Goal: Information Seeking & Learning: Find specific fact

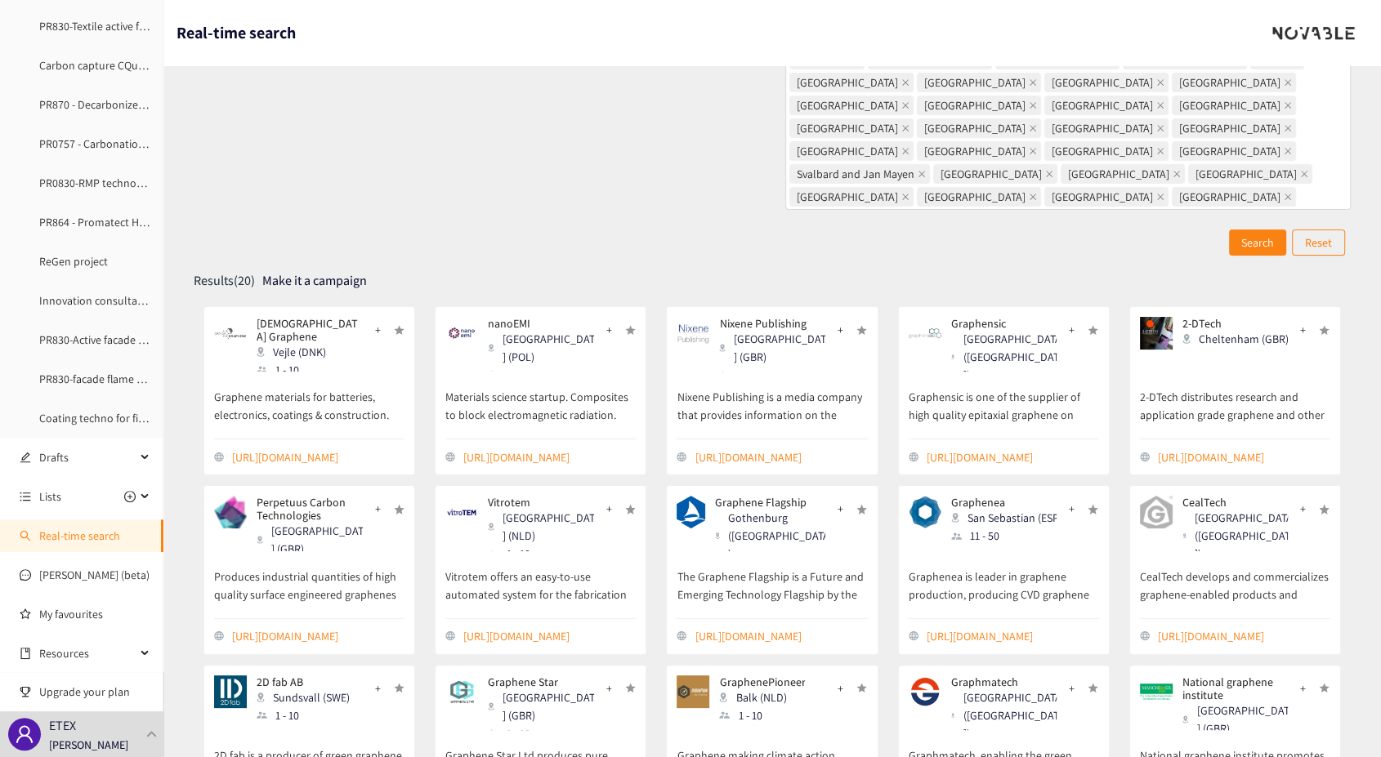
scroll to position [243, 0]
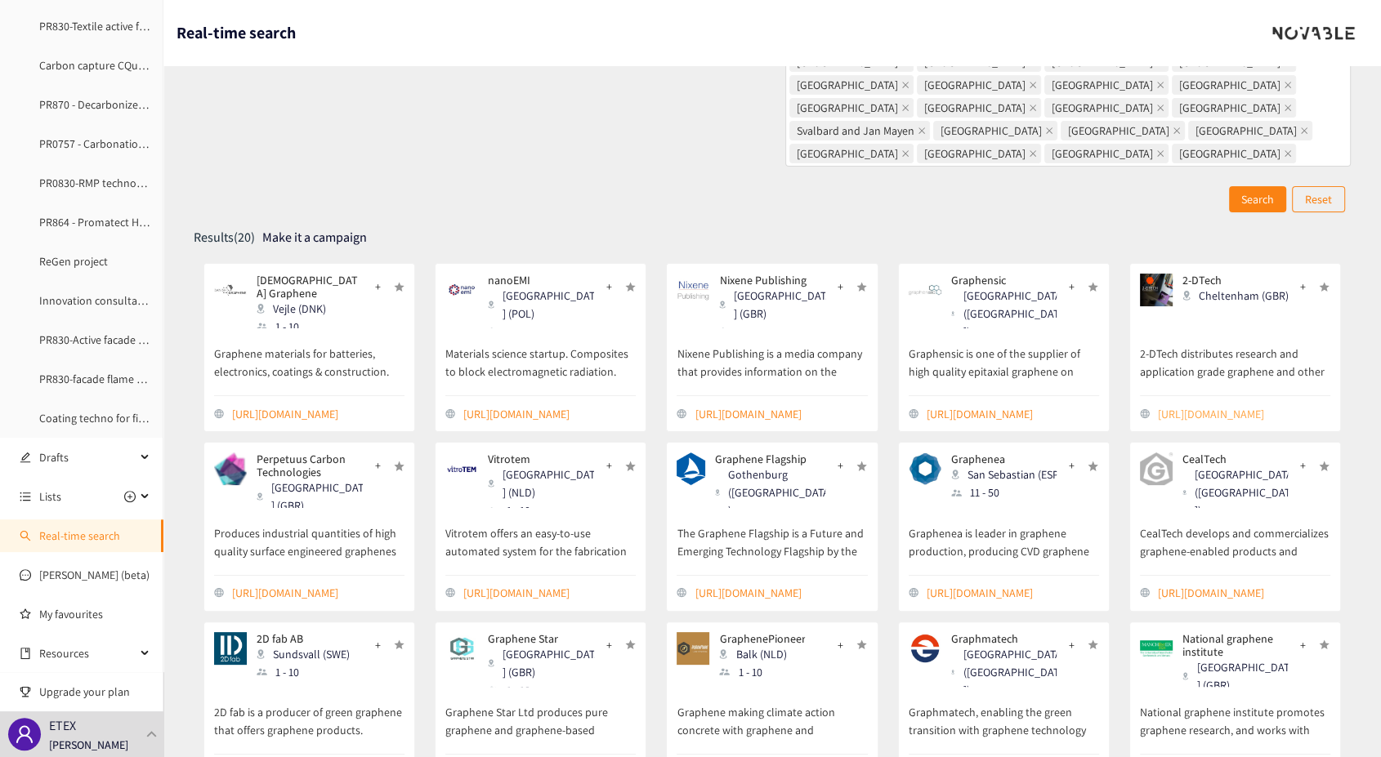
click at [1226, 405] on link "[URL][DOMAIN_NAME]" at bounding box center [1244, 414] width 172 height 18
click at [741, 584] on link "[URL][DOMAIN_NAME]" at bounding box center [781, 593] width 172 height 18
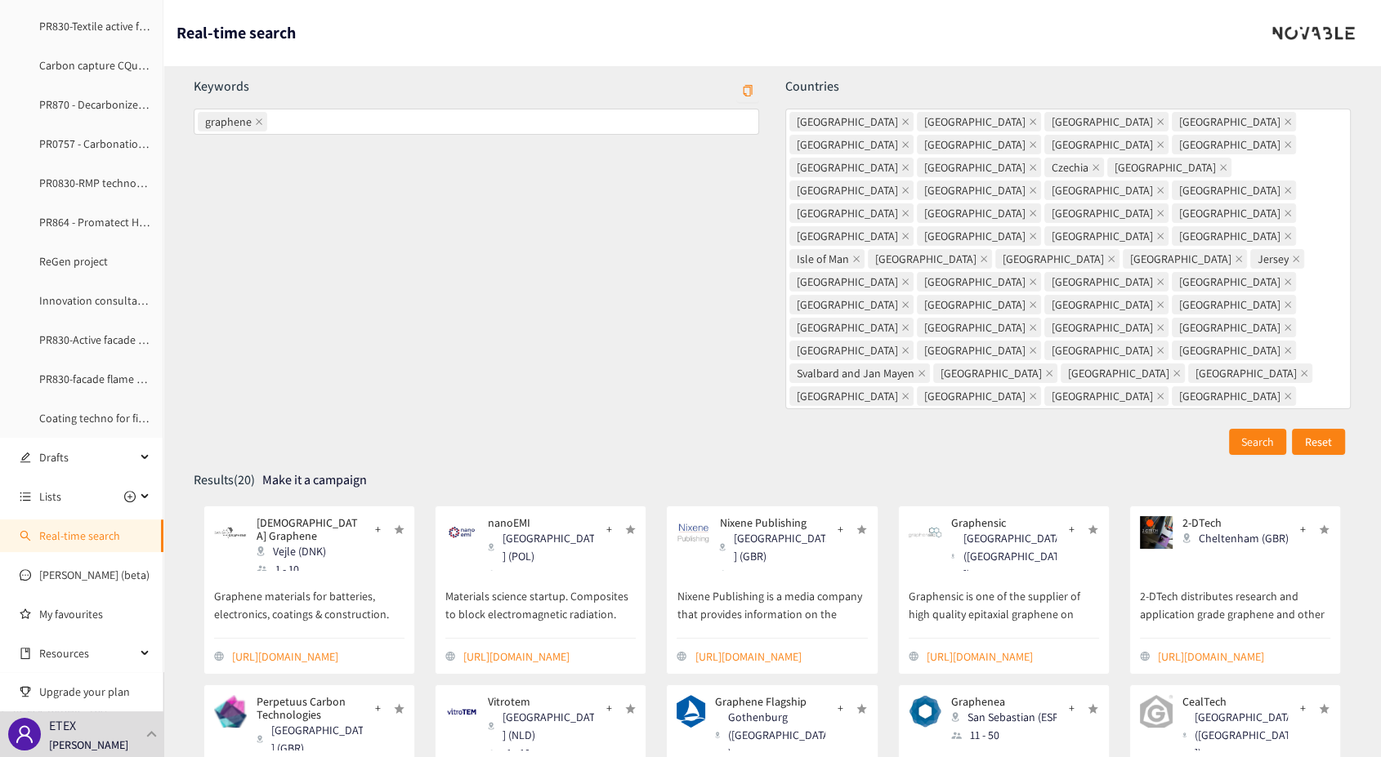
click at [1305, 433] on p "Reset" at bounding box center [1318, 442] width 27 height 18
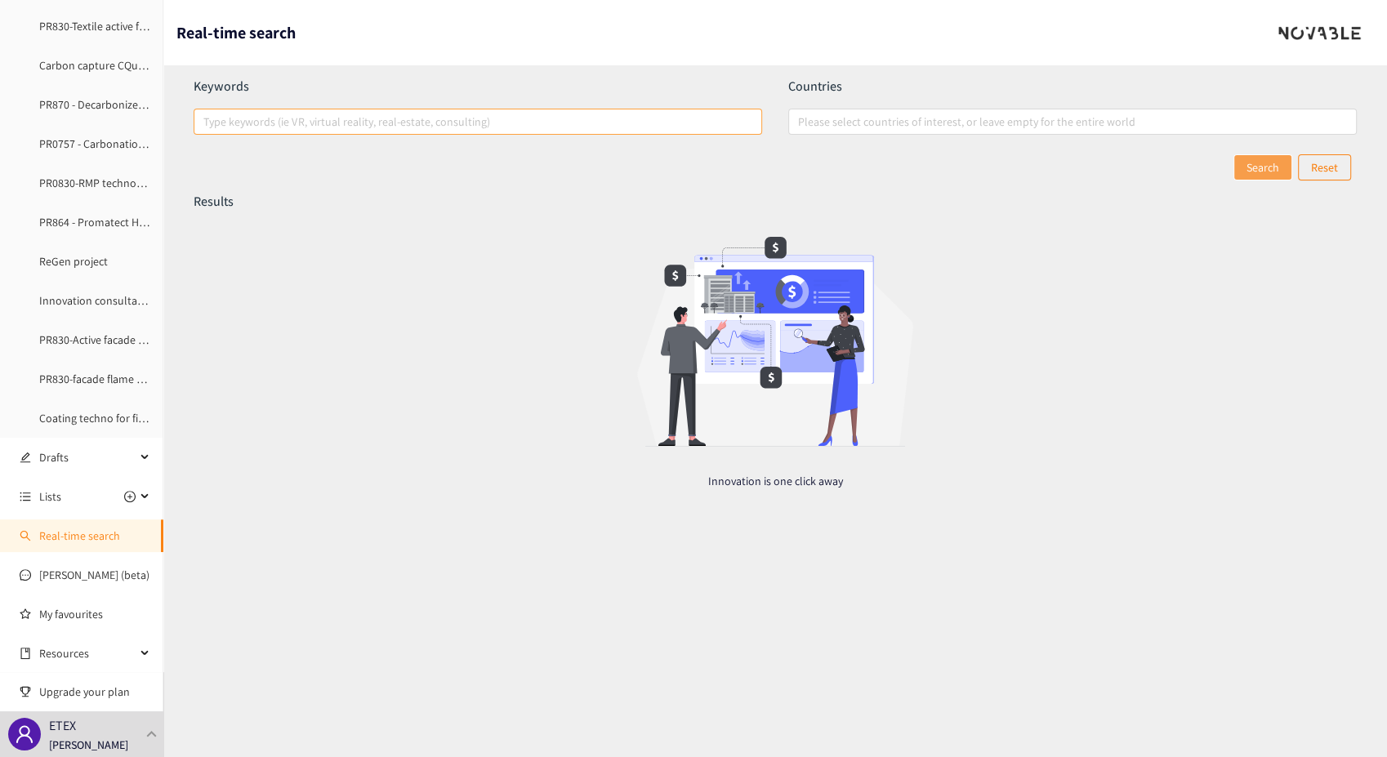
click at [521, 118] on div at bounding box center [470, 122] width 544 height 20
click at [207, 118] on input "Type keywords (ie VR, virtual reality, real-estate, consulting)" at bounding box center [204, 122] width 3 height 20
click at [1033, 124] on div at bounding box center [1064, 122] width 544 height 20
type input "carbon fiber"
click at [801, 124] on input "Please select countries of interest, or leave empty for the entire world" at bounding box center [799, 122] width 3 height 20
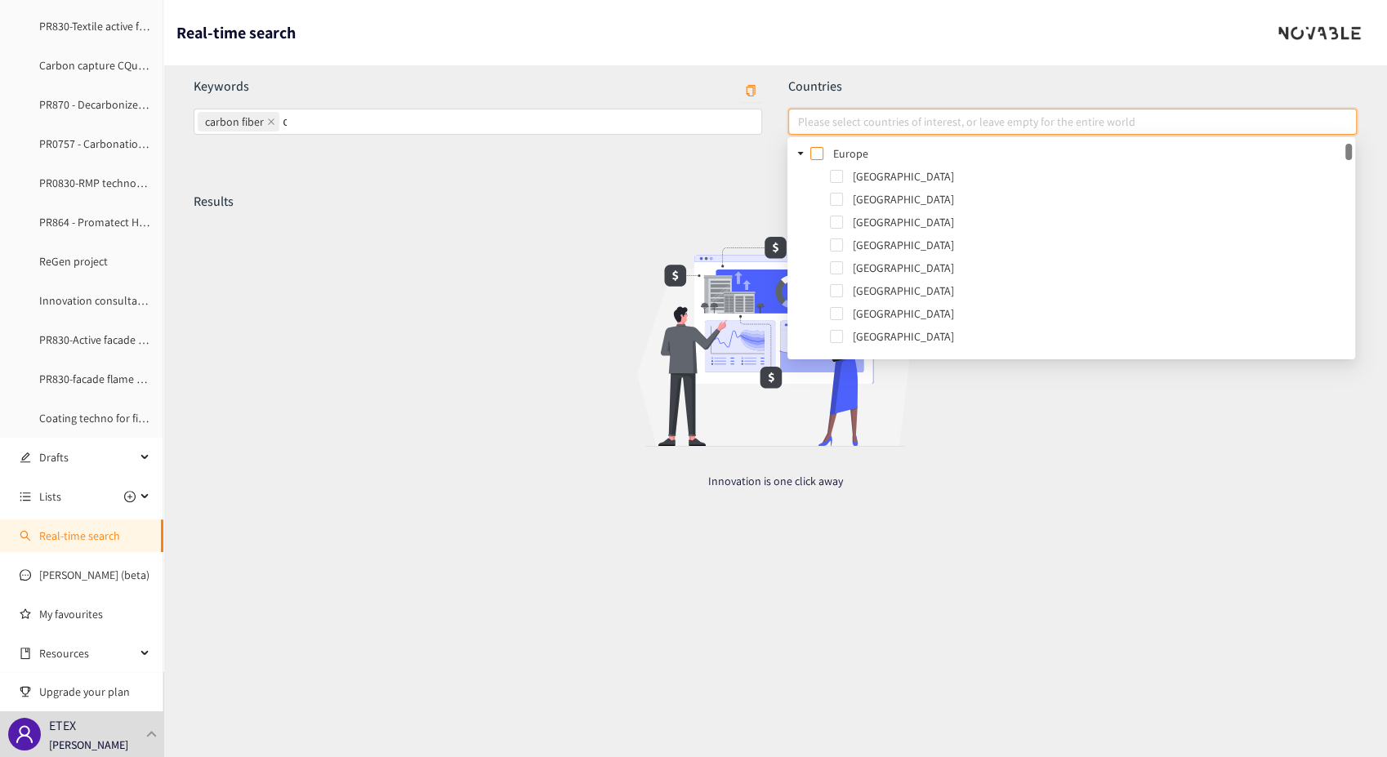
click at [819, 153] on span at bounding box center [816, 153] width 13 height 13
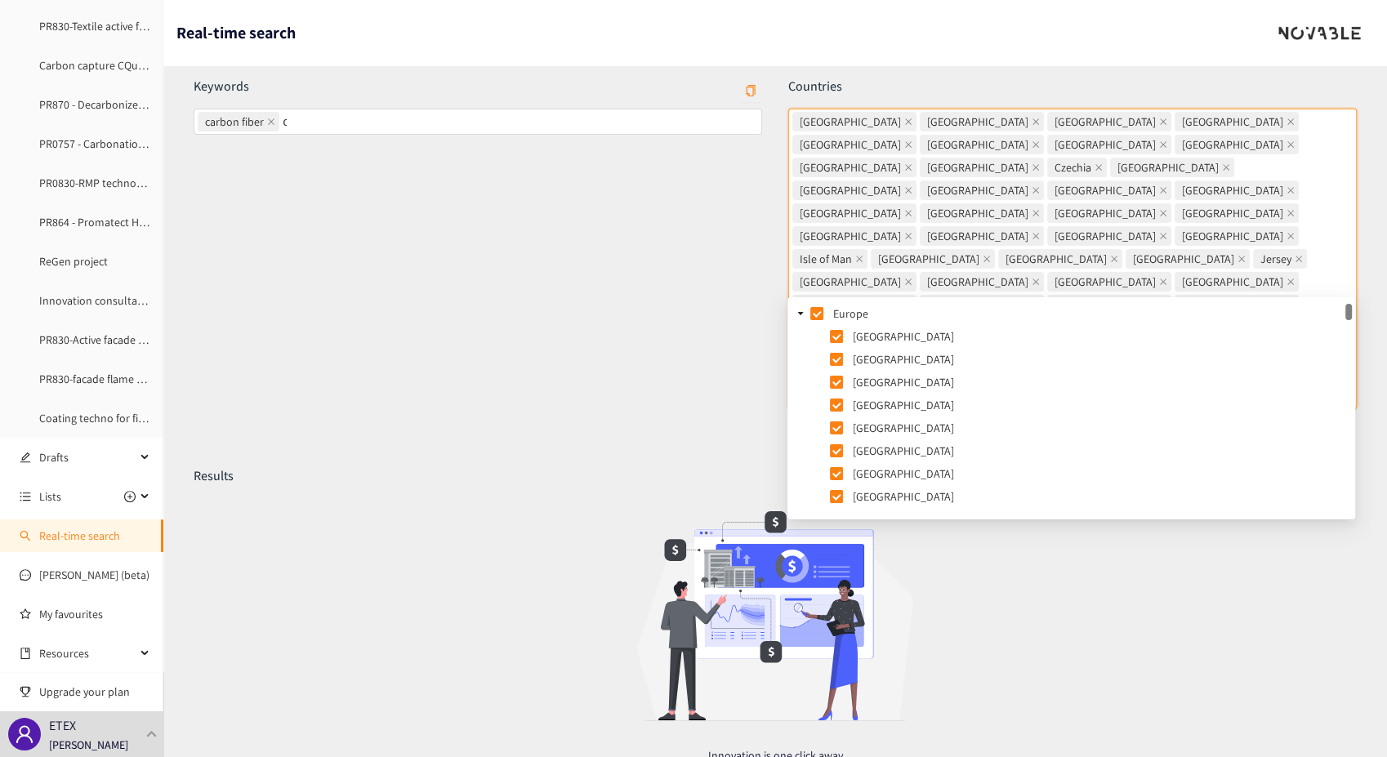
click at [1037, 558] on div "Results Innovation is one click away" at bounding box center [775, 628] width 1163 height 322
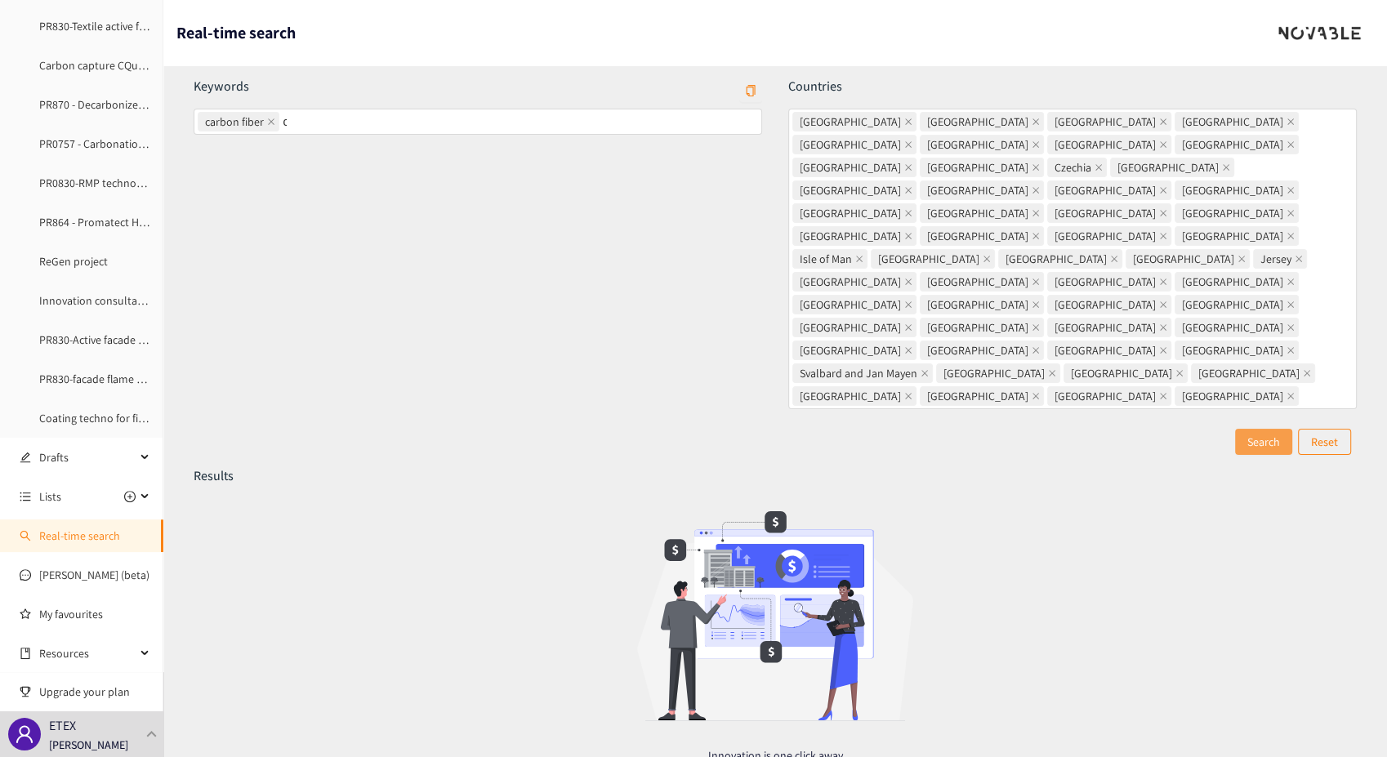
click at [1248, 433] on span "Search" at bounding box center [1263, 442] width 33 height 18
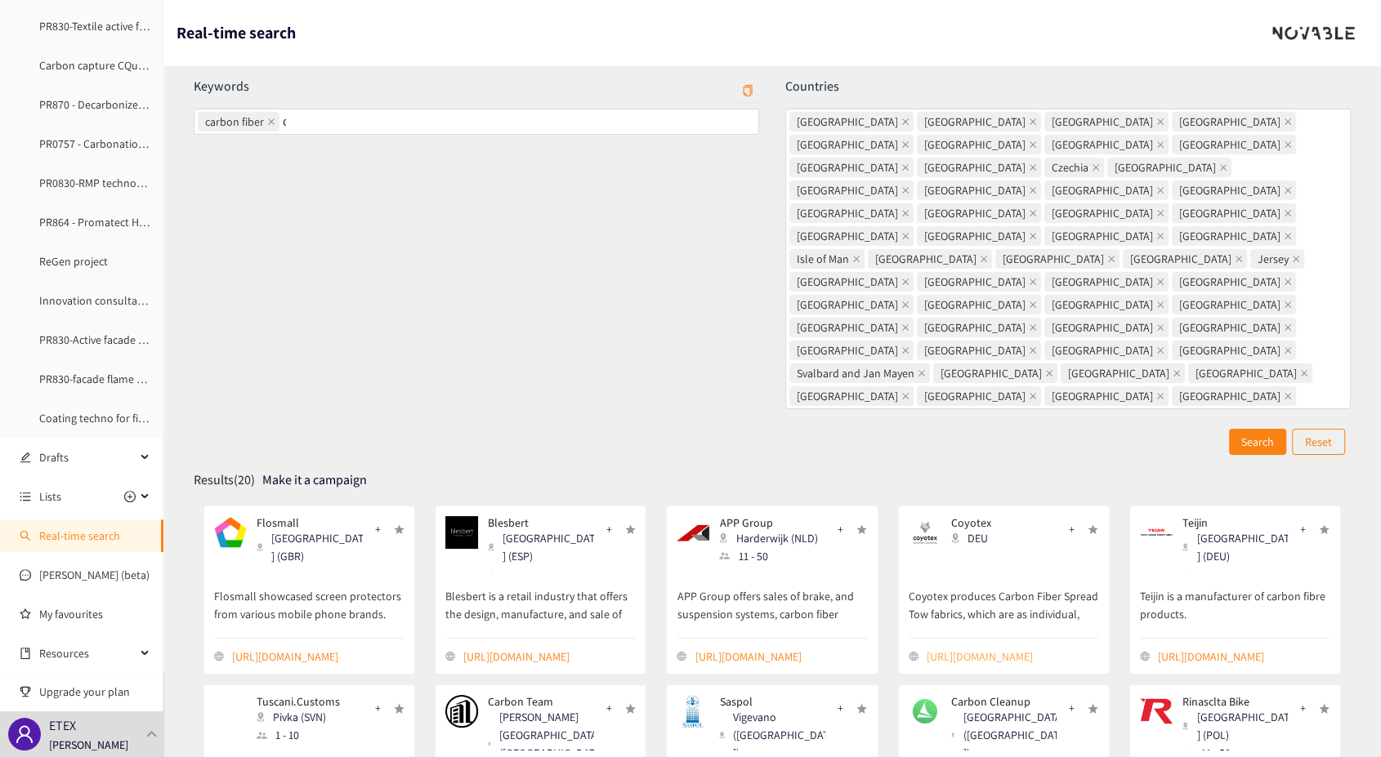
click at [959, 648] on link "[URL][DOMAIN_NAME]" at bounding box center [1012, 657] width 172 height 18
click at [509, 648] on link "[URL][DOMAIN_NAME]" at bounding box center [549, 657] width 172 height 18
click at [267, 122] on icon "close" at bounding box center [271, 122] width 8 height 8
click at [283, 122] on input "carbon fiber" at bounding box center [284, 122] width 3 height 20
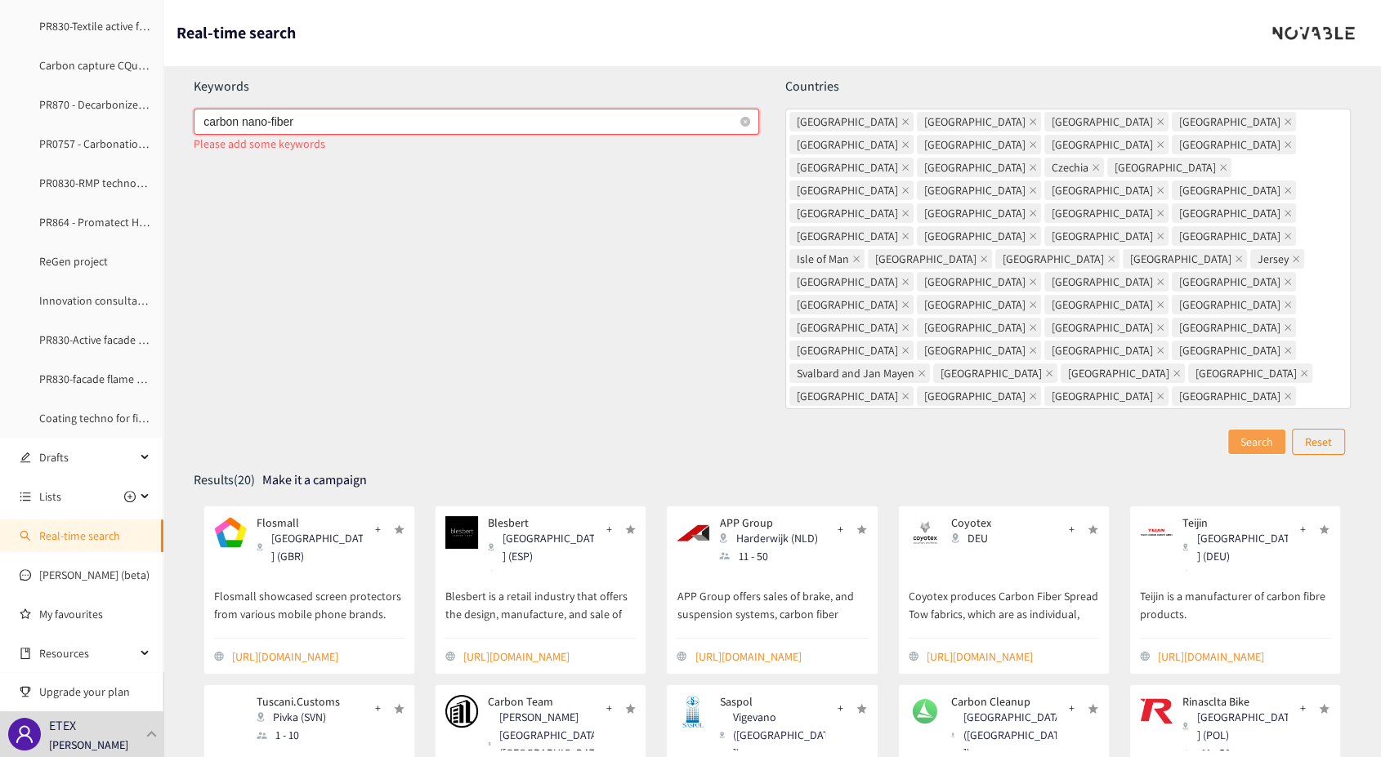
type input "carbon nano-fibers"
click at [1254, 433] on span "Search" at bounding box center [1257, 442] width 33 height 18
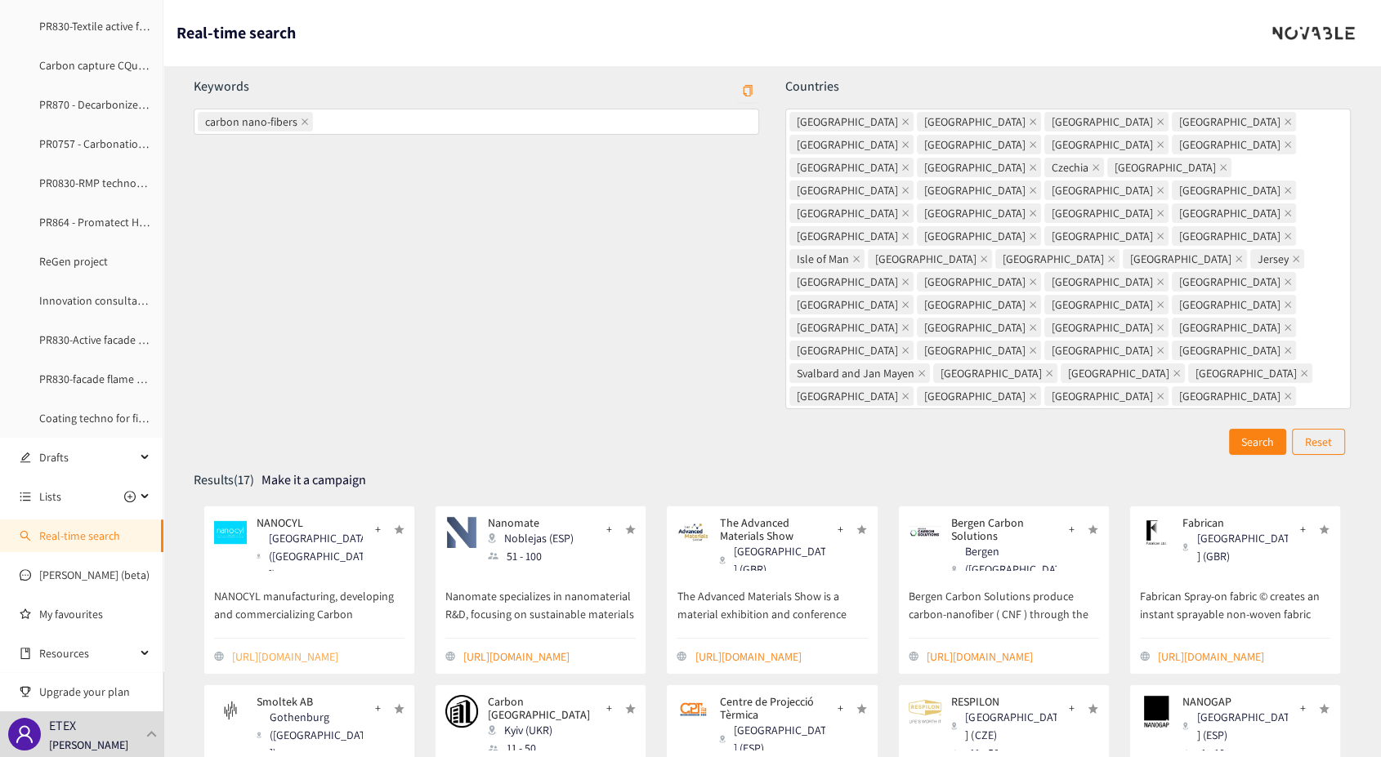
click at [291, 648] on link "[URL][DOMAIN_NAME]" at bounding box center [318, 657] width 172 height 18
click at [771, 648] on link "[URL][DOMAIN_NAME]" at bounding box center [781, 657] width 172 height 18
click at [1031, 648] on link "[URL][DOMAIN_NAME]" at bounding box center [1012, 657] width 172 height 18
click at [1207, 648] on link "[URL][DOMAIN_NAME]" at bounding box center [1244, 657] width 172 height 18
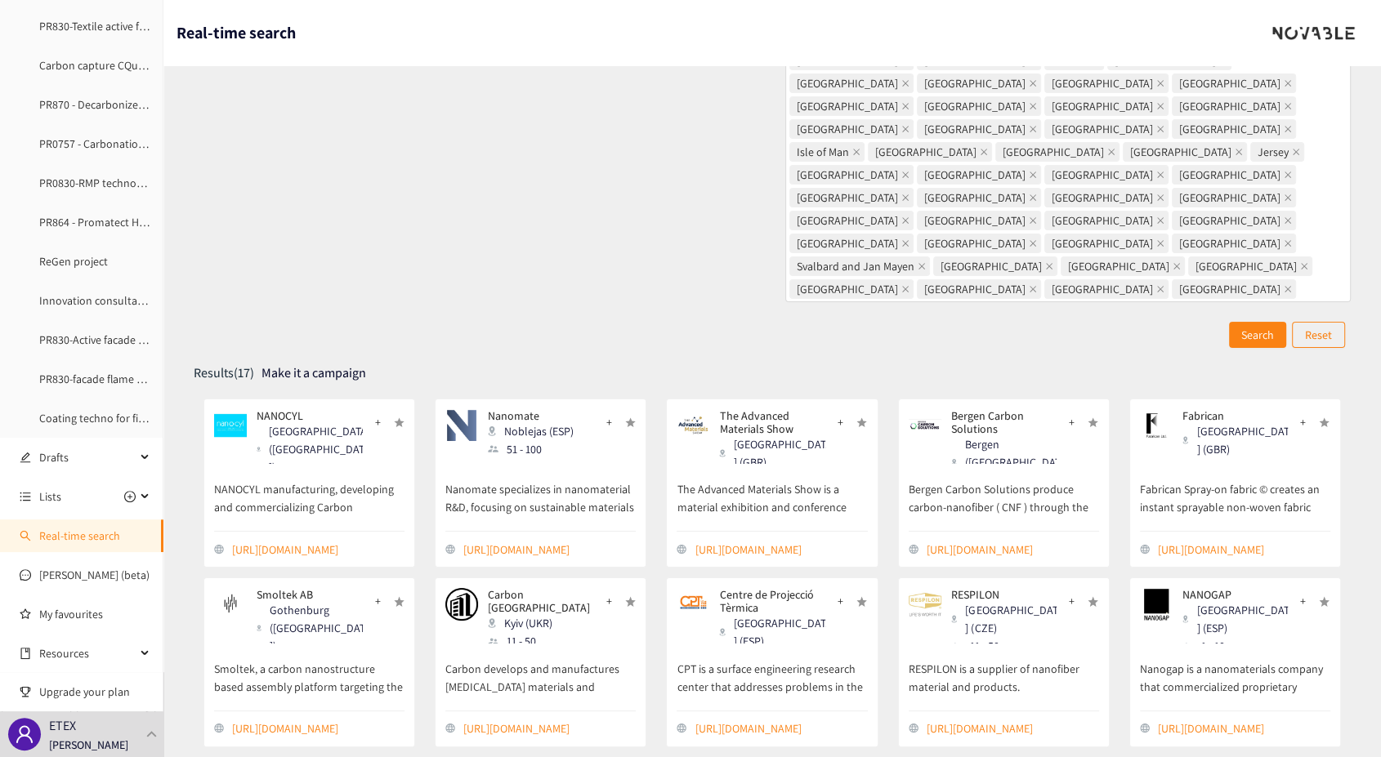
scroll to position [181, 0]
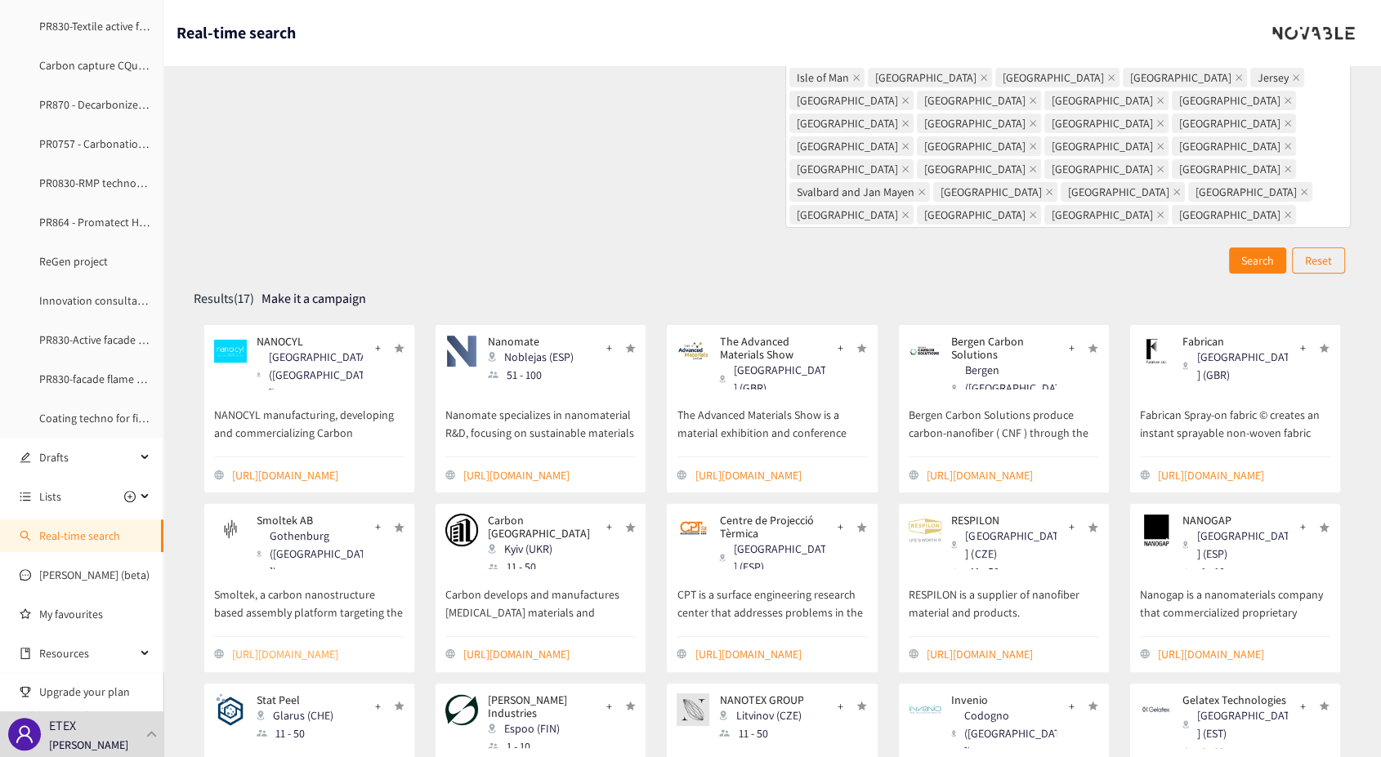
click at [255, 645] on link "[URL][DOMAIN_NAME]" at bounding box center [318, 654] width 172 height 18
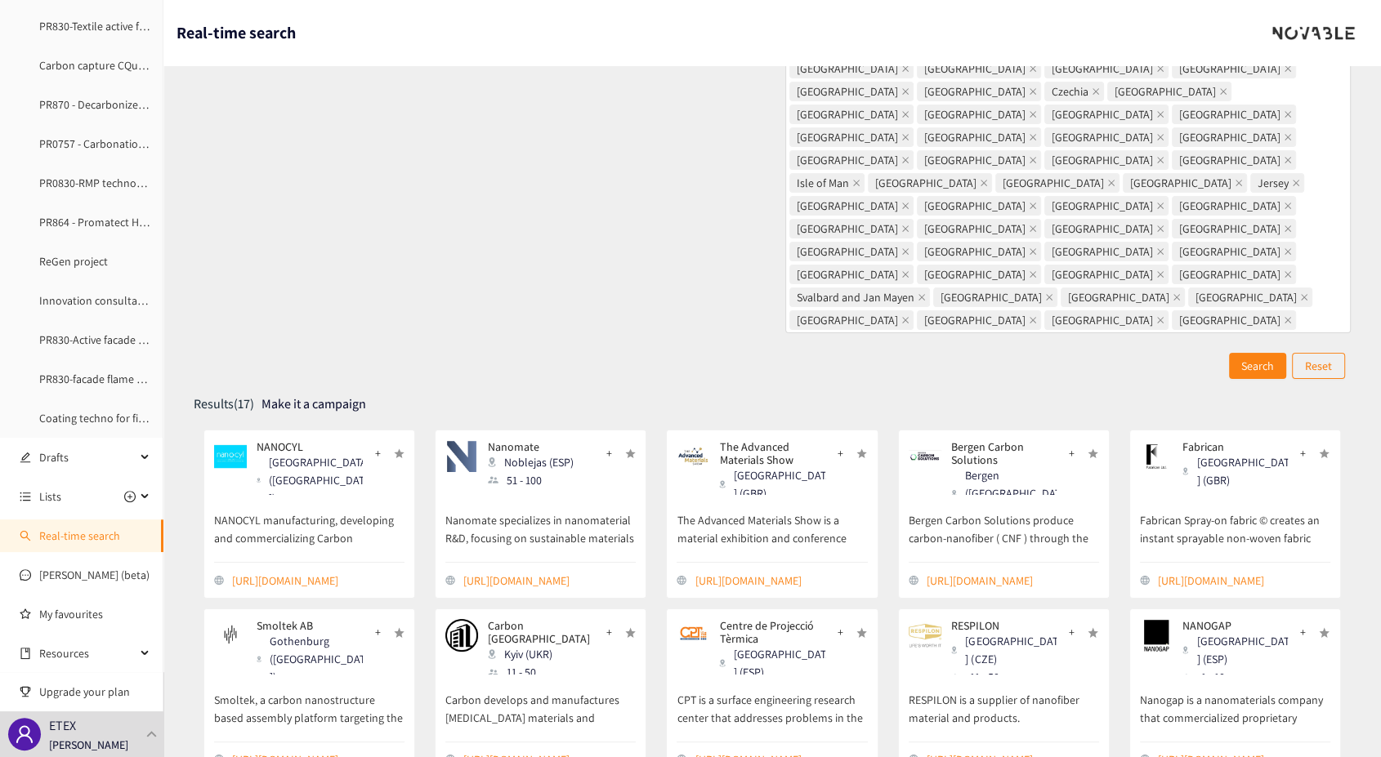
scroll to position [0, 0]
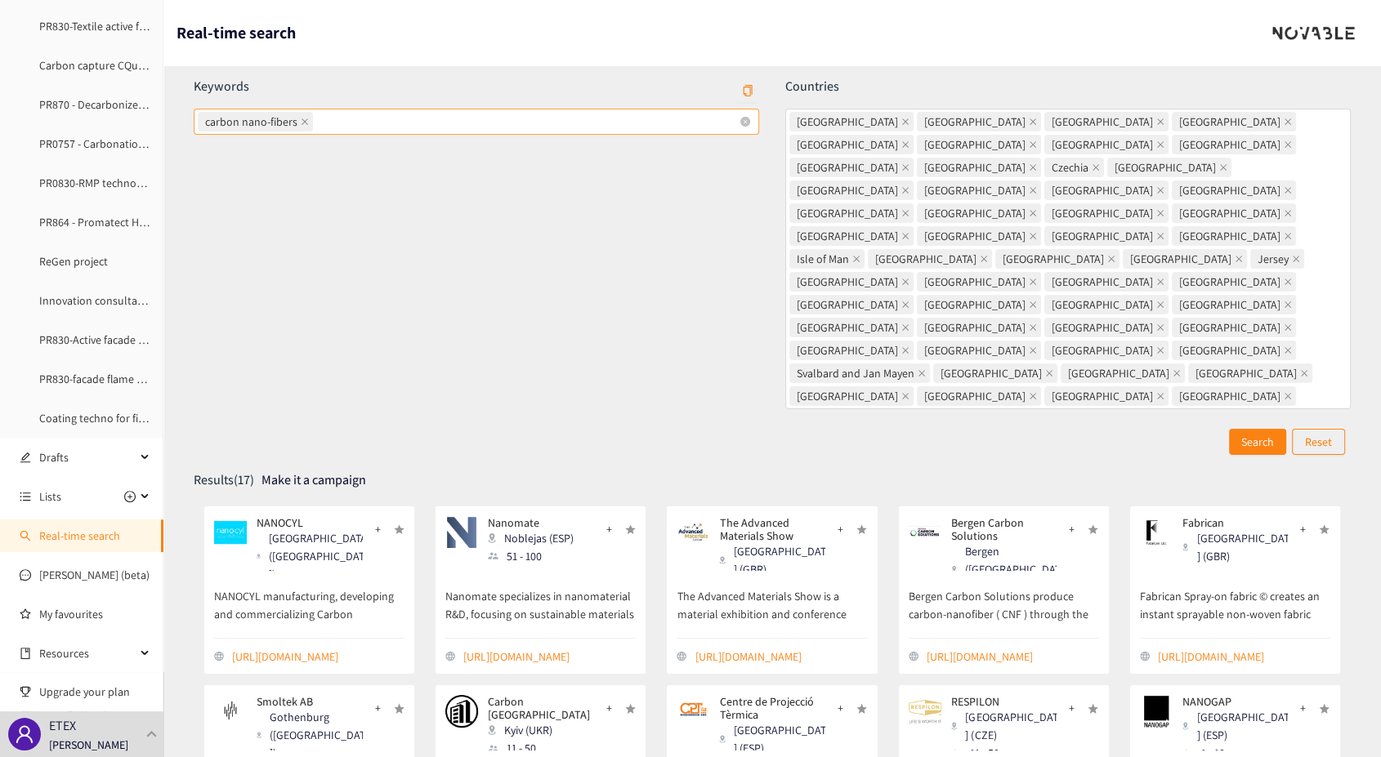
click at [372, 123] on div "carbon nano-fibers" at bounding box center [468, 121] width 541 height 23
click at [319, 123] on input "carbon nano-fibers" at bounding box center [317, 122] width 3 height 20
type input "fire protection"
click at [1255, 433] on span "Search" at bounding box center [1257, 442] width 33 height 18
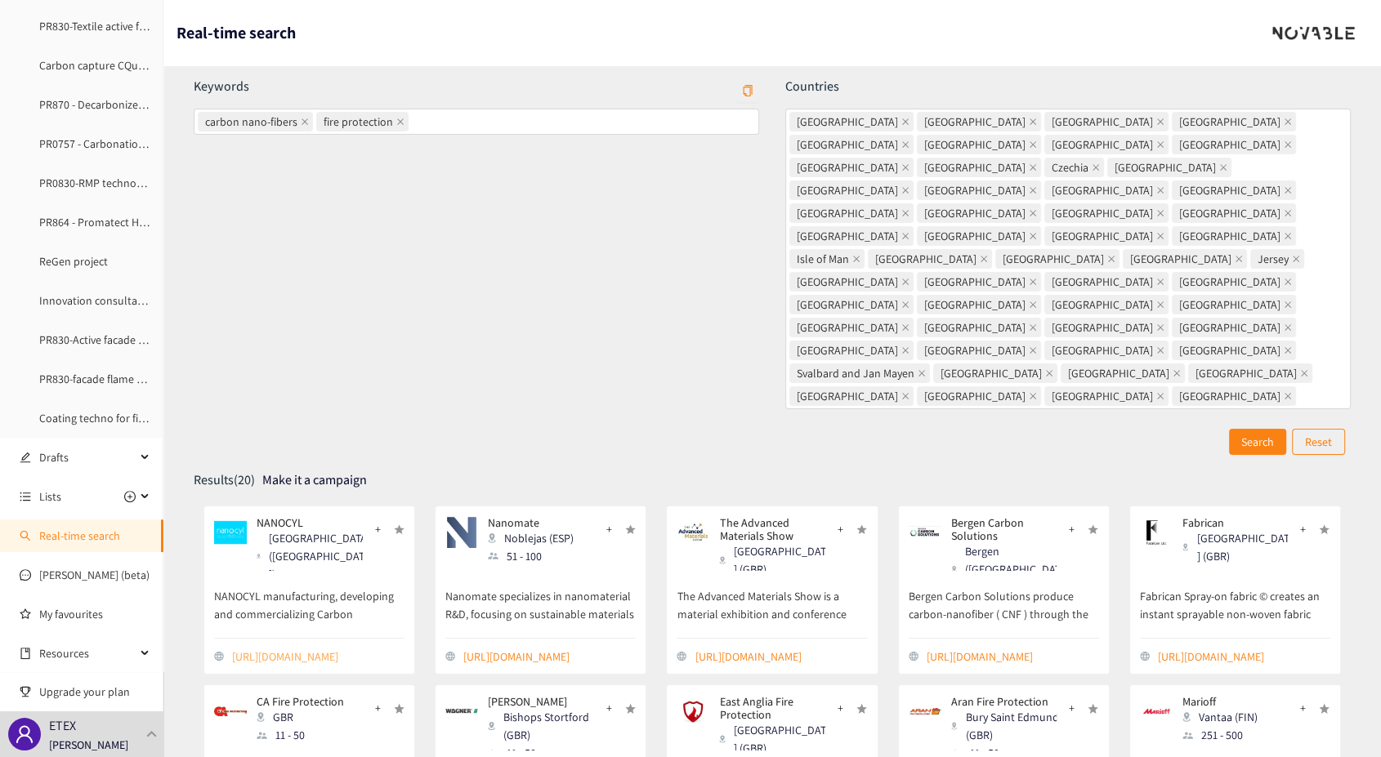
click at [266, 648] on link "[URL][DOMAIN_NAME]" at bounding box center [318, 657] width 172 height 18
click at [497, 648] on link "[URL][DOMAIN_NAME]" at bounding box center [549, 657] width 172 height 18
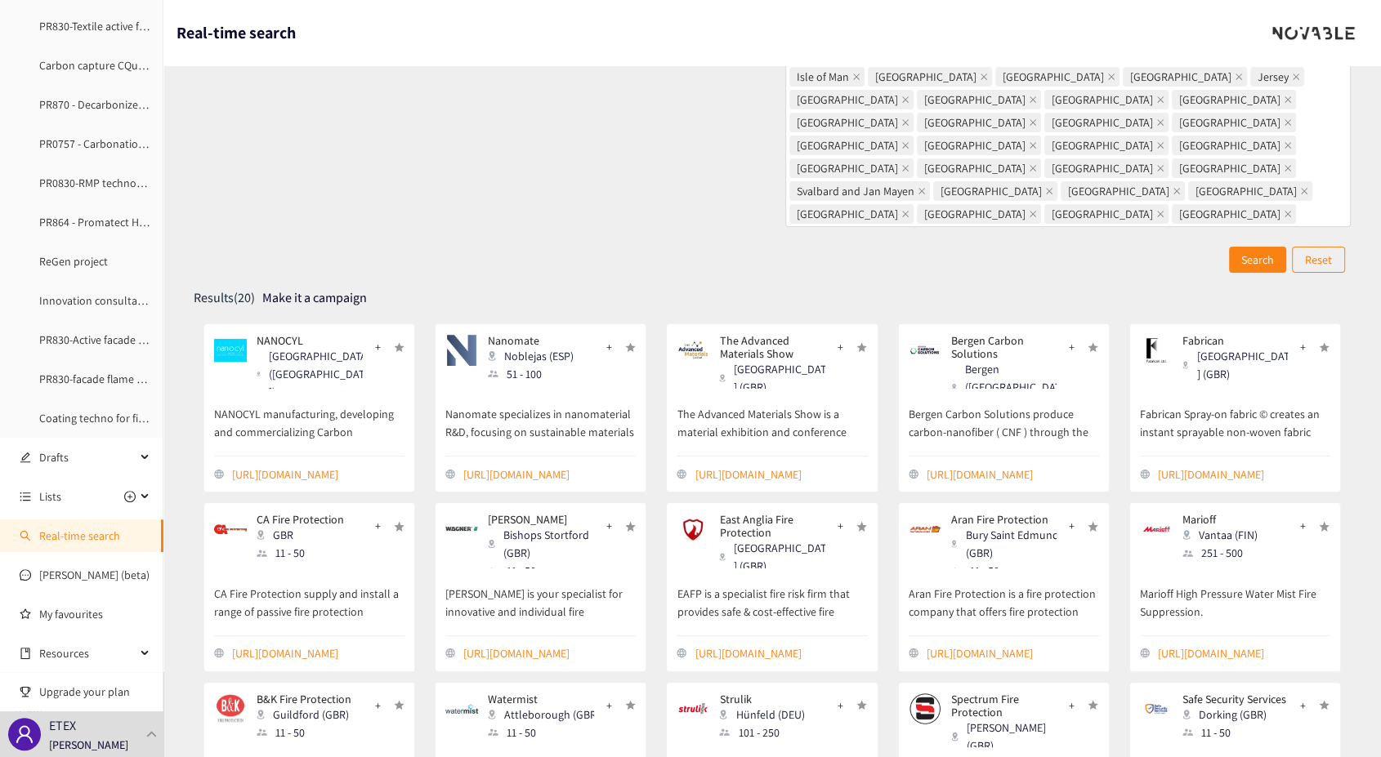
scroll to position [272, 0]
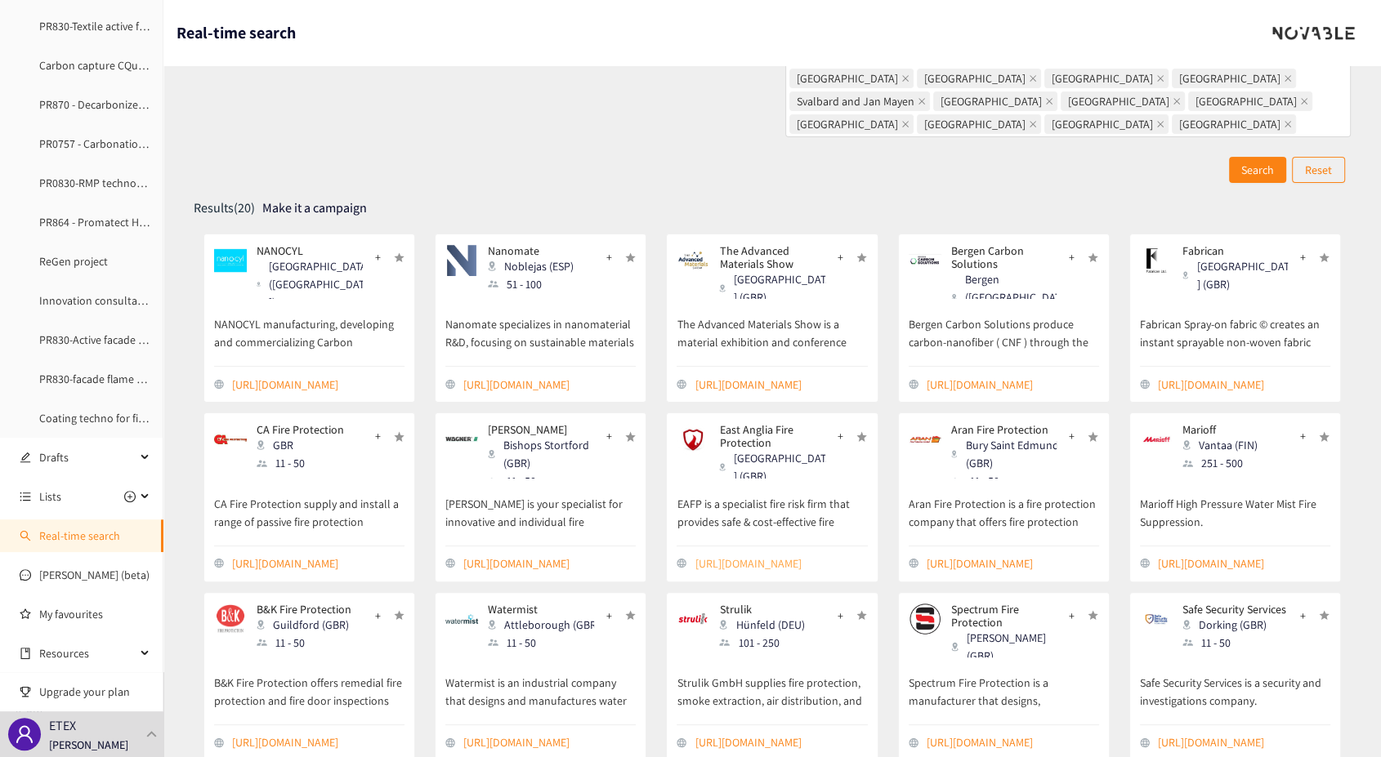
click at [765, 555] on link "[URL][DOMAIN_NAME]" at bounding box center [781, 564] width 172 height 18
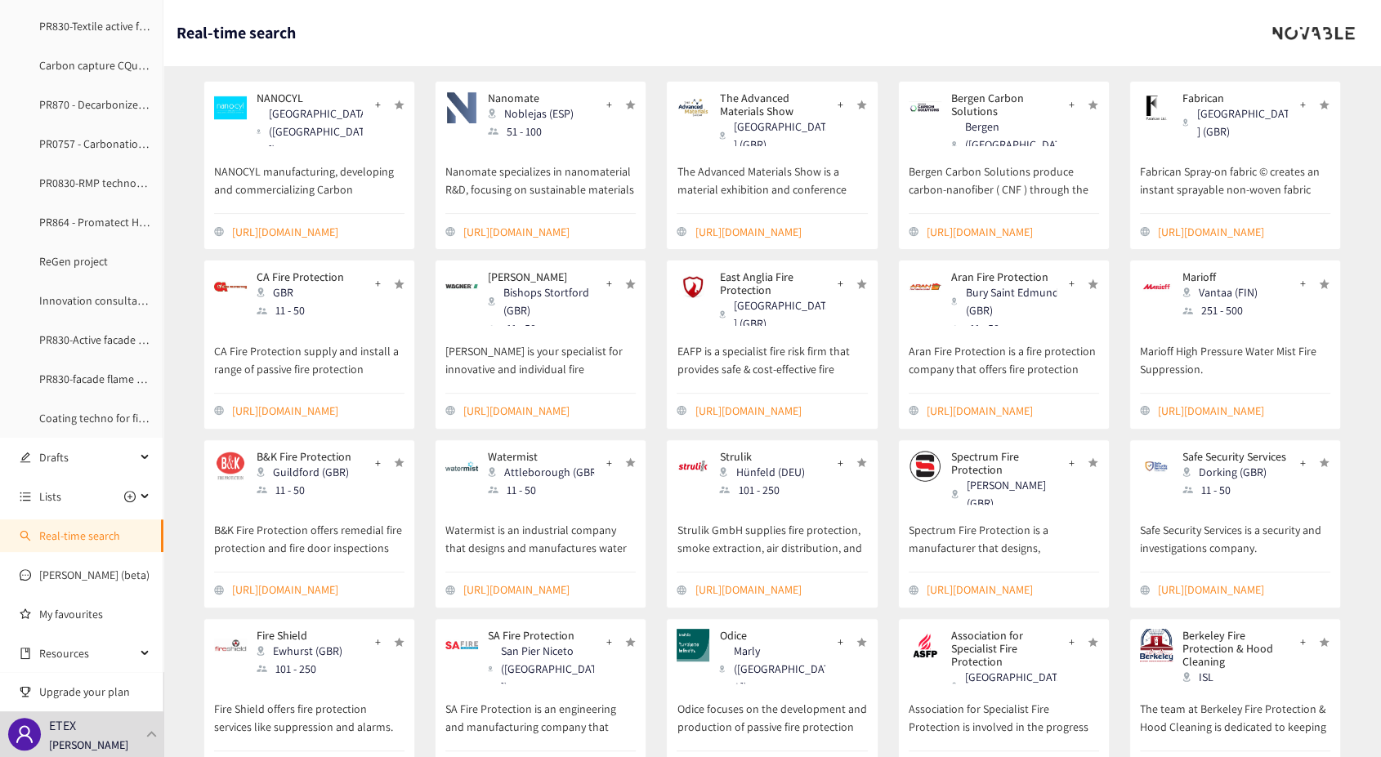
scroll to position [152, 0]
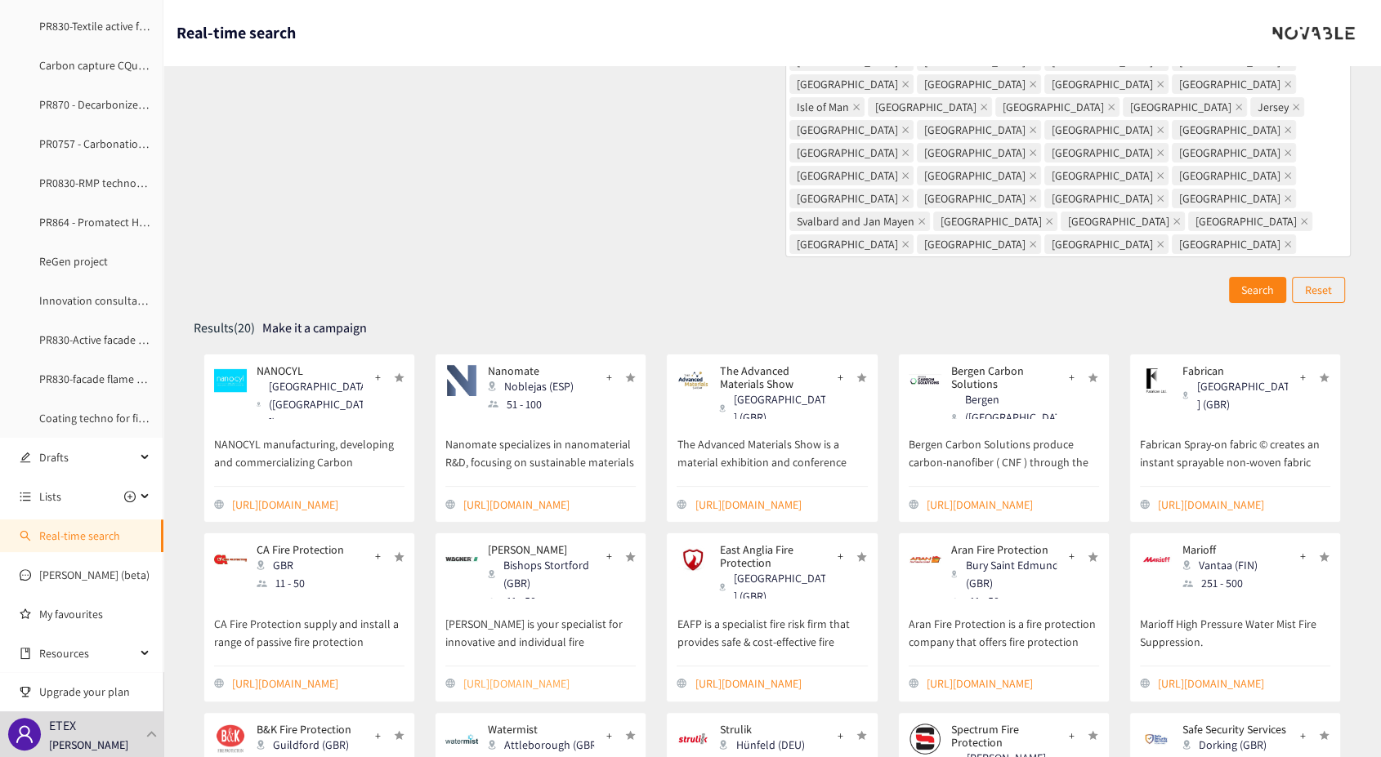
click at [520, 675] on link "[URL][DOMAIN_NAME]" at bounding box center [549, 684] width 172 height 18
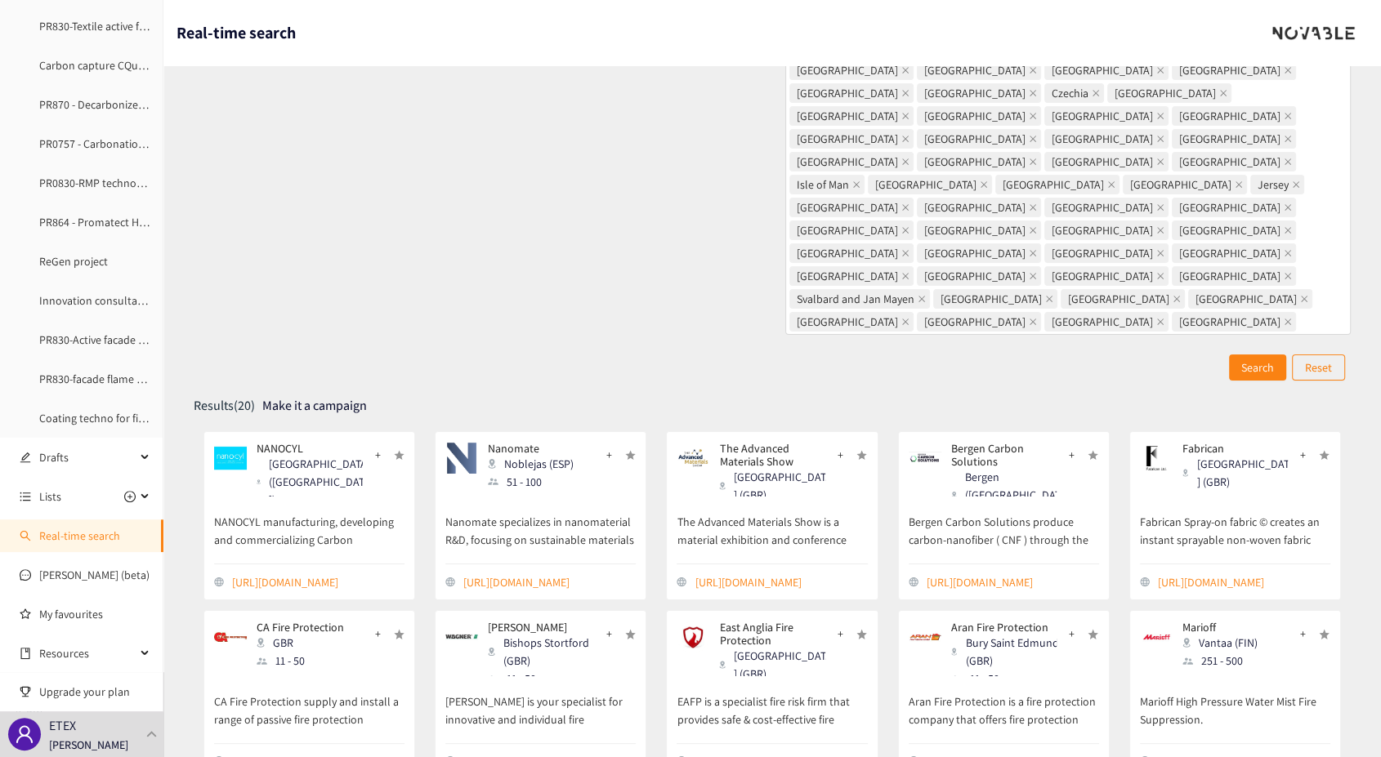
scroll to position [0, 0]
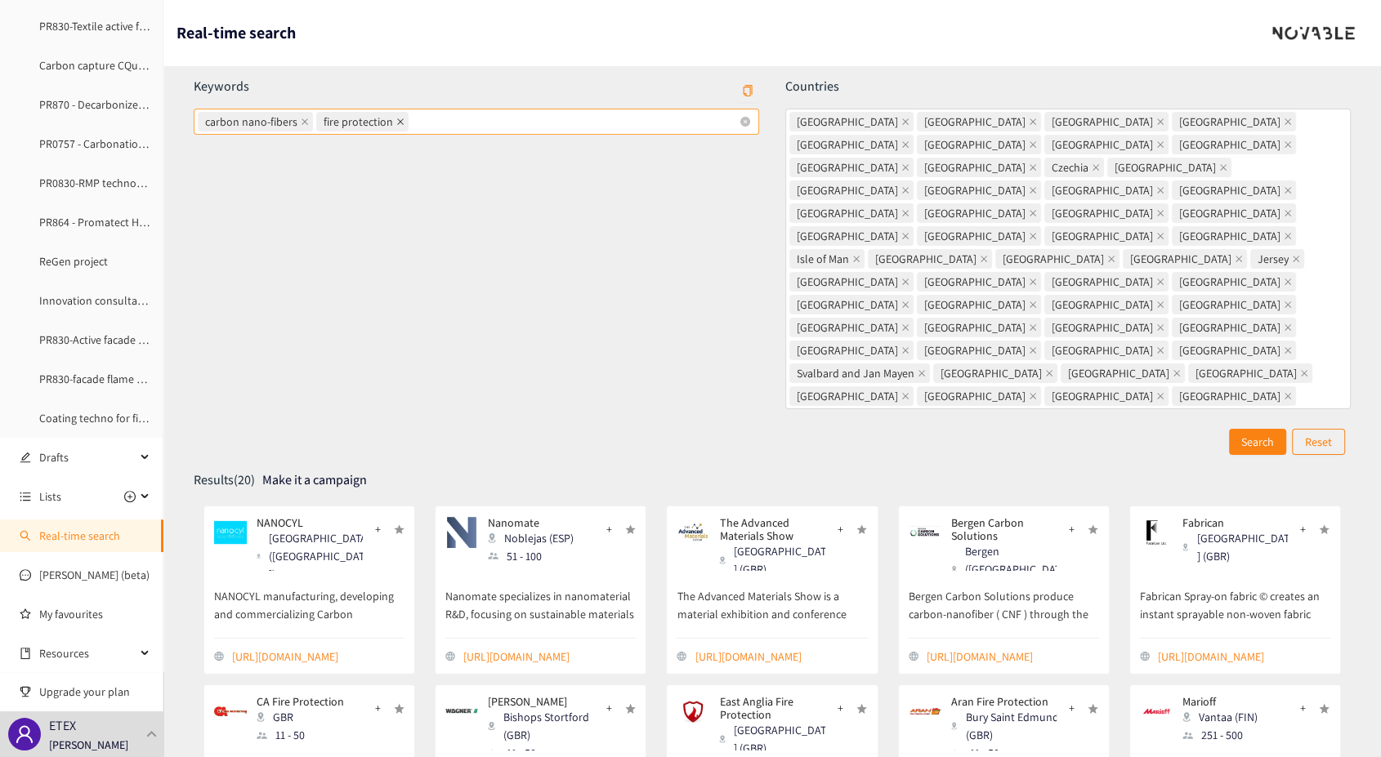
click at [396, 121] on icon "close" at bounding box center [400, 122] width 8 height 8
click at [412, 121] on input "carbon nano-fibers fire protection" at bounding box center [413, 122] width 3 height 20
click at [301, 123] on icon "close" at bounding box center [305, 122] width 8 height 8
click at [316, 123] on input "carbon nano-fibers carbon nano-fibers" at bounding box center [317, 122] width 3 height 20
type input "graphene fire"
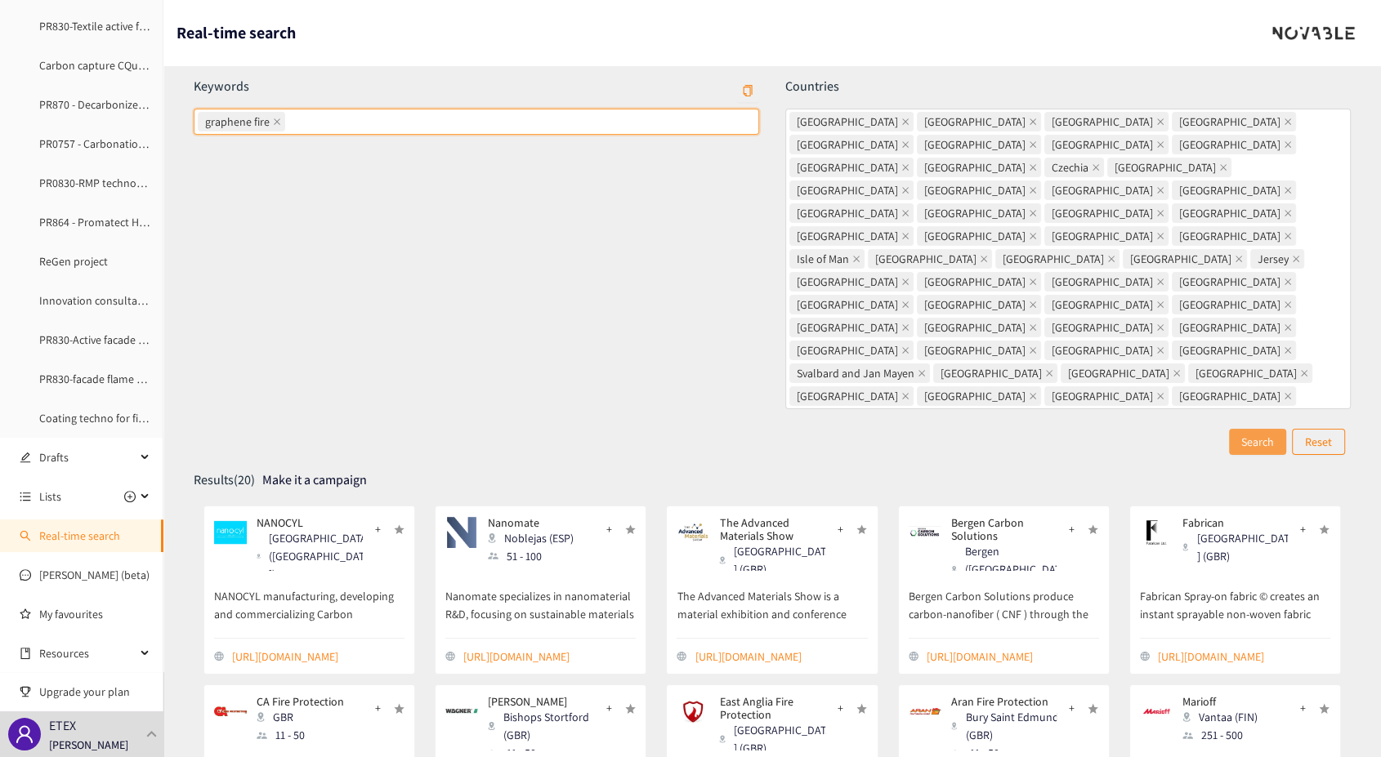
click at [1258, 433] on span "Search" at bounding box center [1257, 442] width 33 height 18
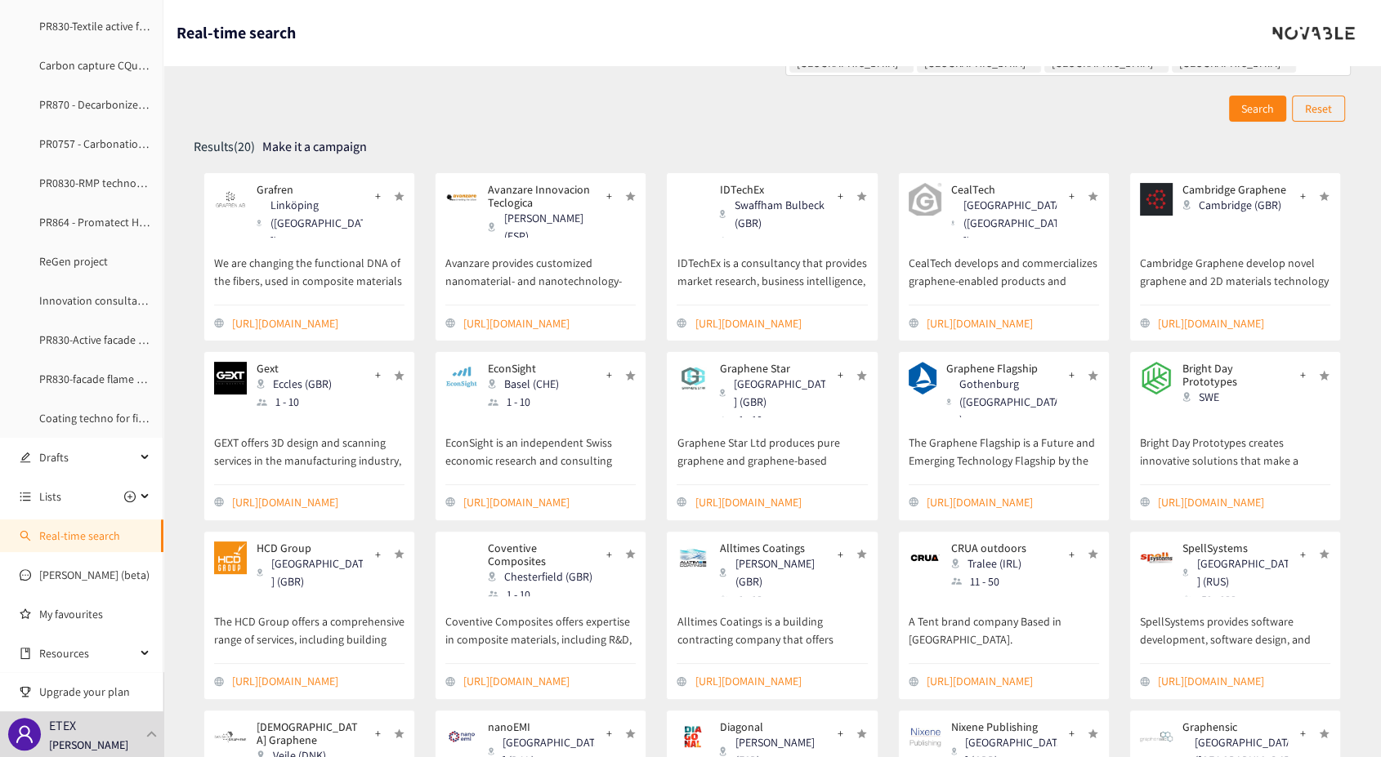
scroll to position [425, 0]
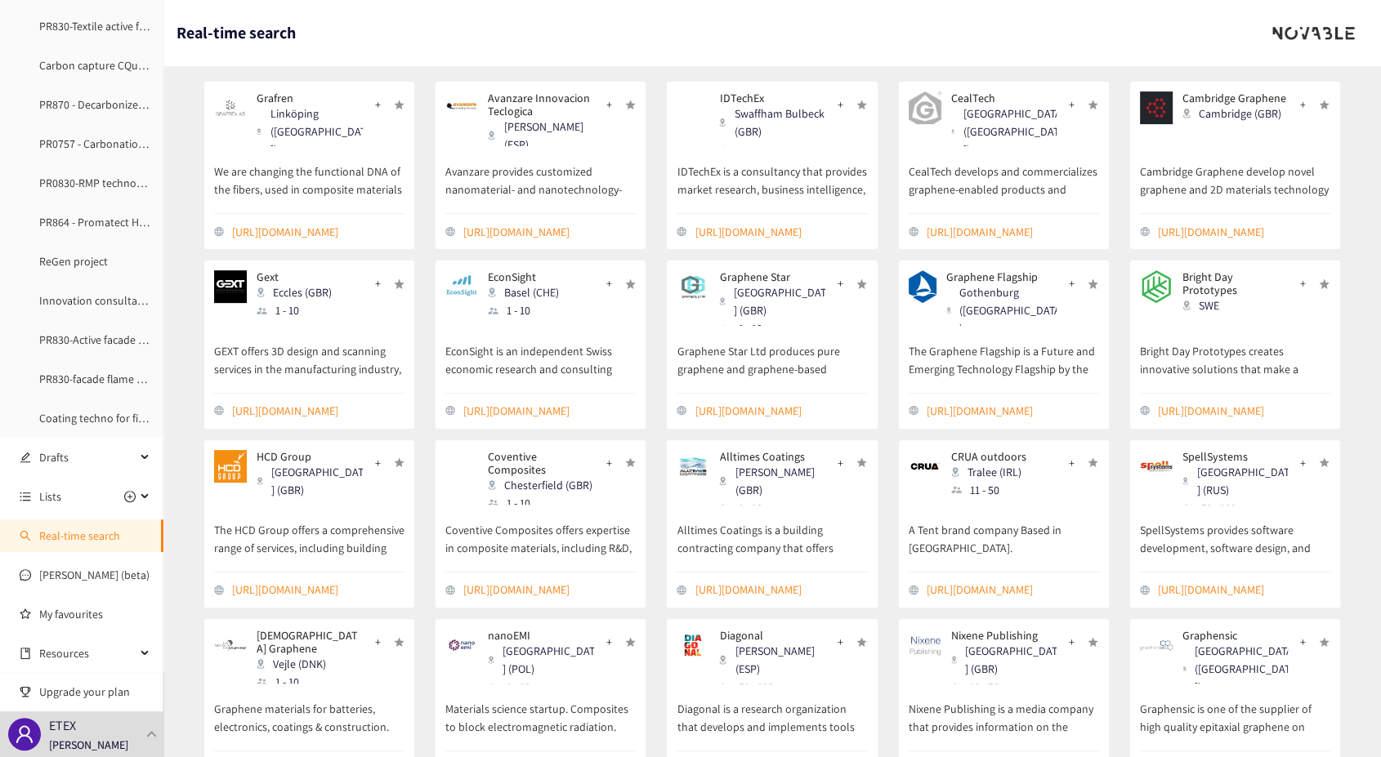
click at [301, 757] on link "[URL][DOMAIN_NAME]" at bounding box center [318, 770] width 172 height 18
click at [55, 575] on link "[PERSON_NAME] (beta)" at bounding box center [94, 575] width 110 height 15
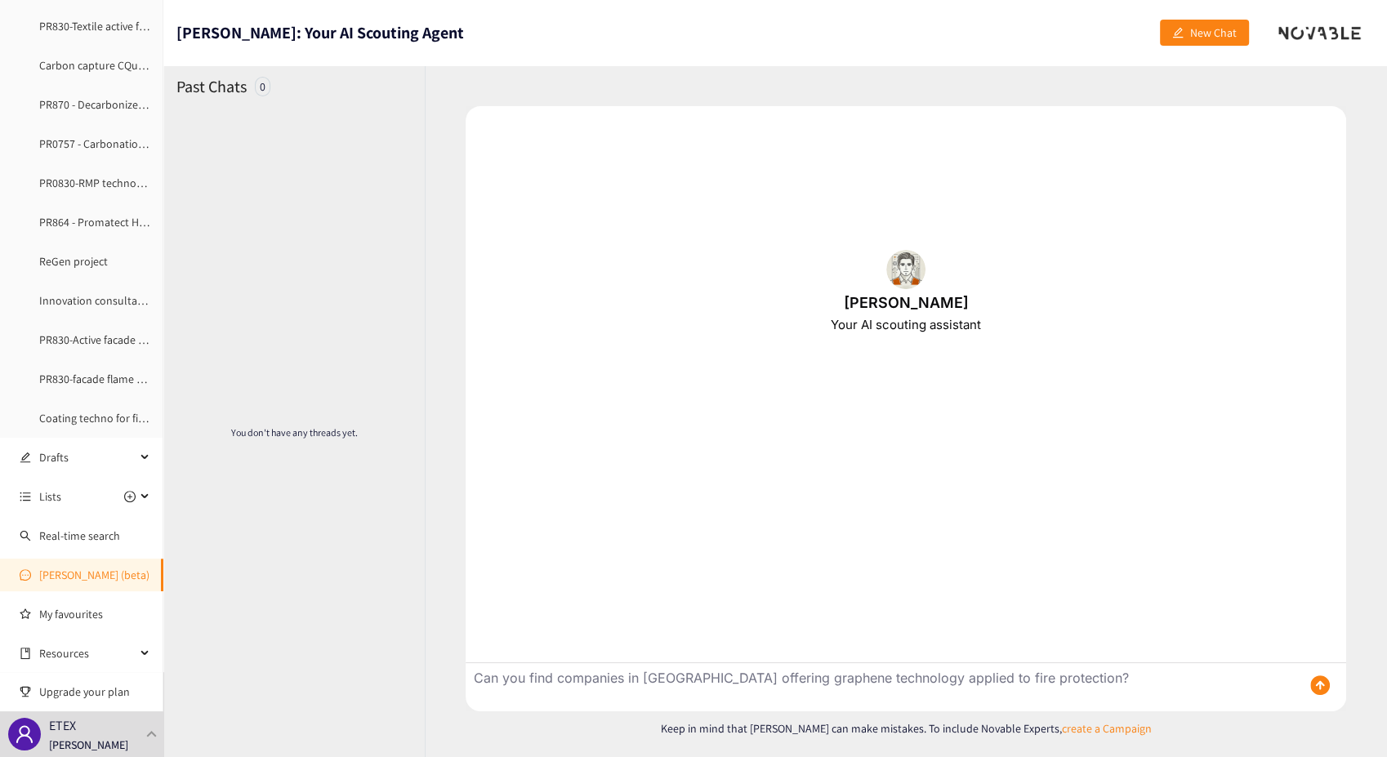
type textarea "Can you find companies in [GEOGRAPHIC_DATA] offering graphene technology applie…"
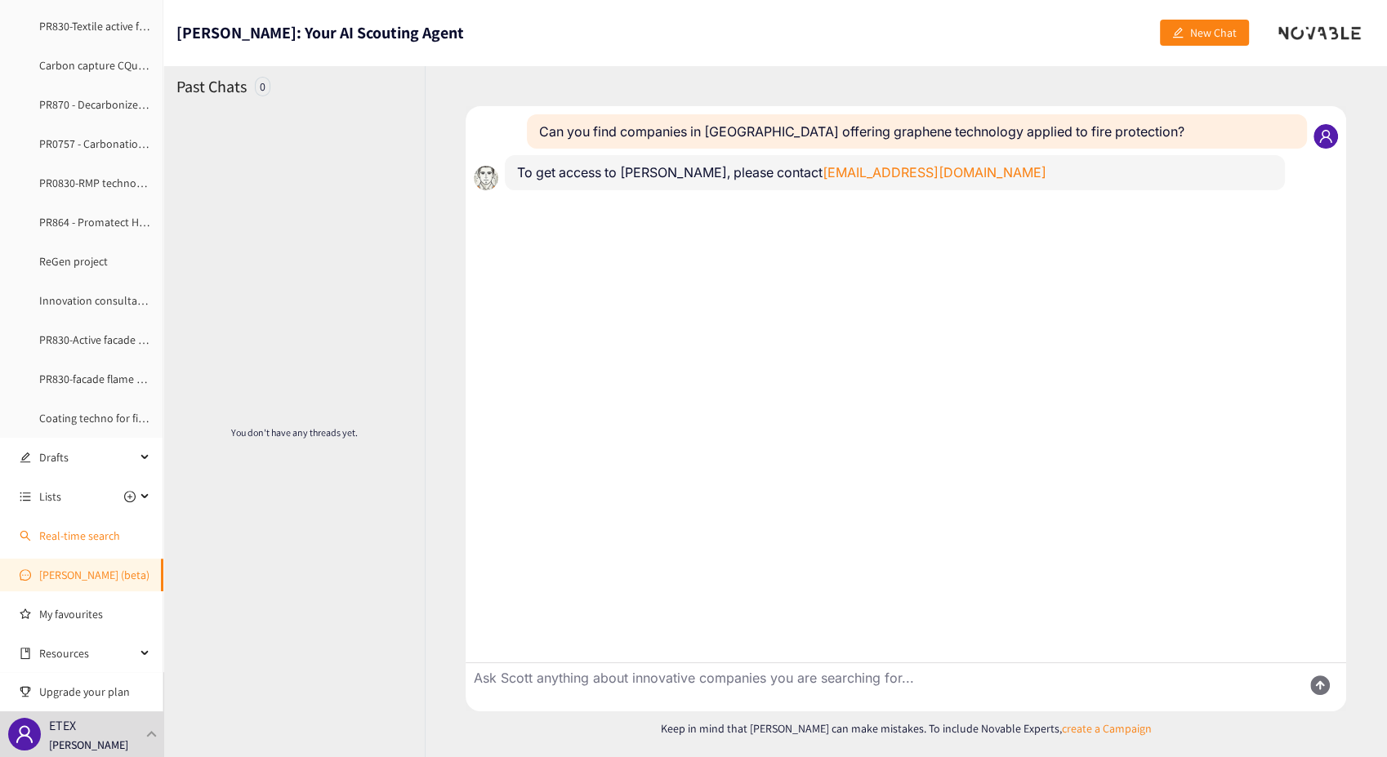
click at [67, 540] on link "Real-time search" at bounding box center [79, 536] width 81 height 15
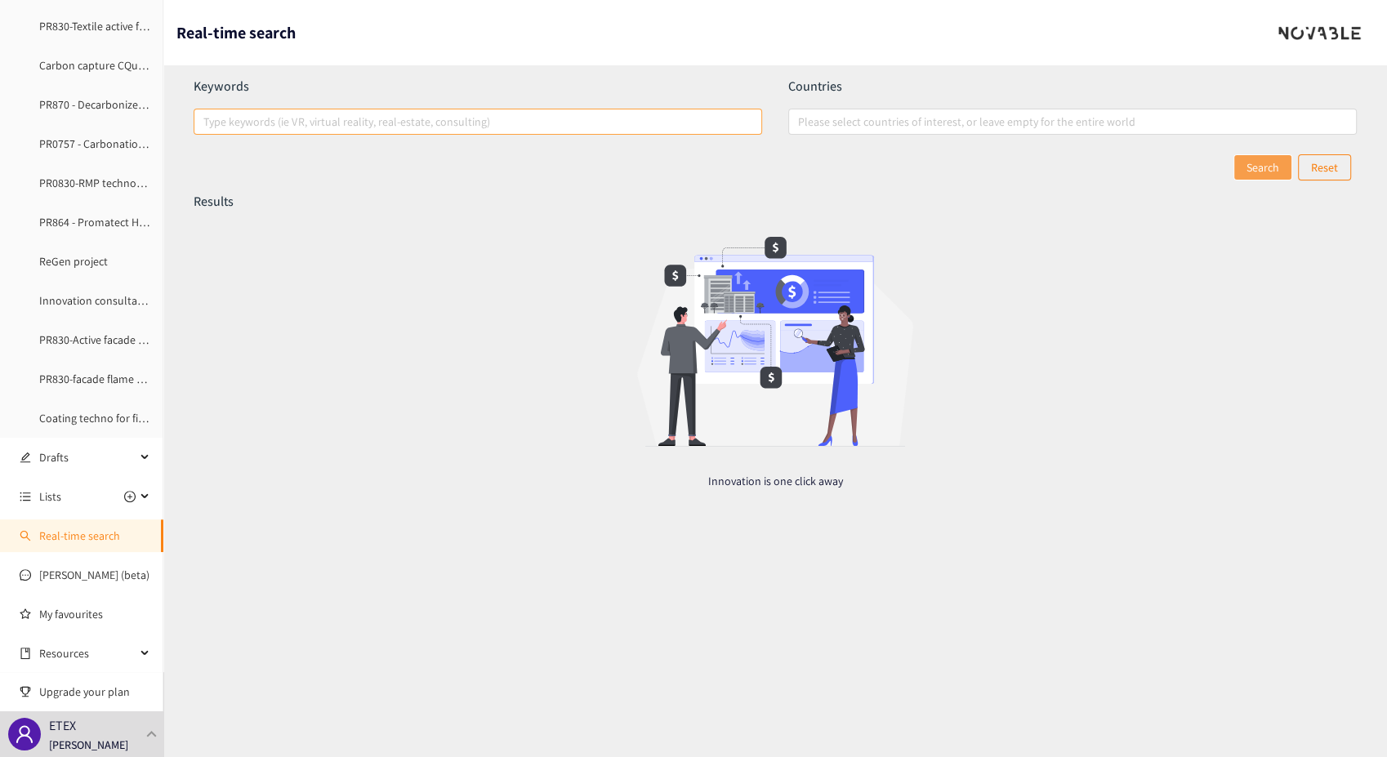
click at [582, 118] on div at bounding box center [470, 122] width 544 height 20
click at [207, 118] on input "Type keywords (ie VR, virtual reality, real-estate, consulting)" at bounding box center [204, 122] width 3 height 20
type input "graphene fire protection"
click at [998, 118] on div at bounding box center [1064, 122] width 544 height 20
click at [801, 118] on input "Please select countries of interest, or leave empty for the entire world" at bounding box center [799, 122] width 3 height 20
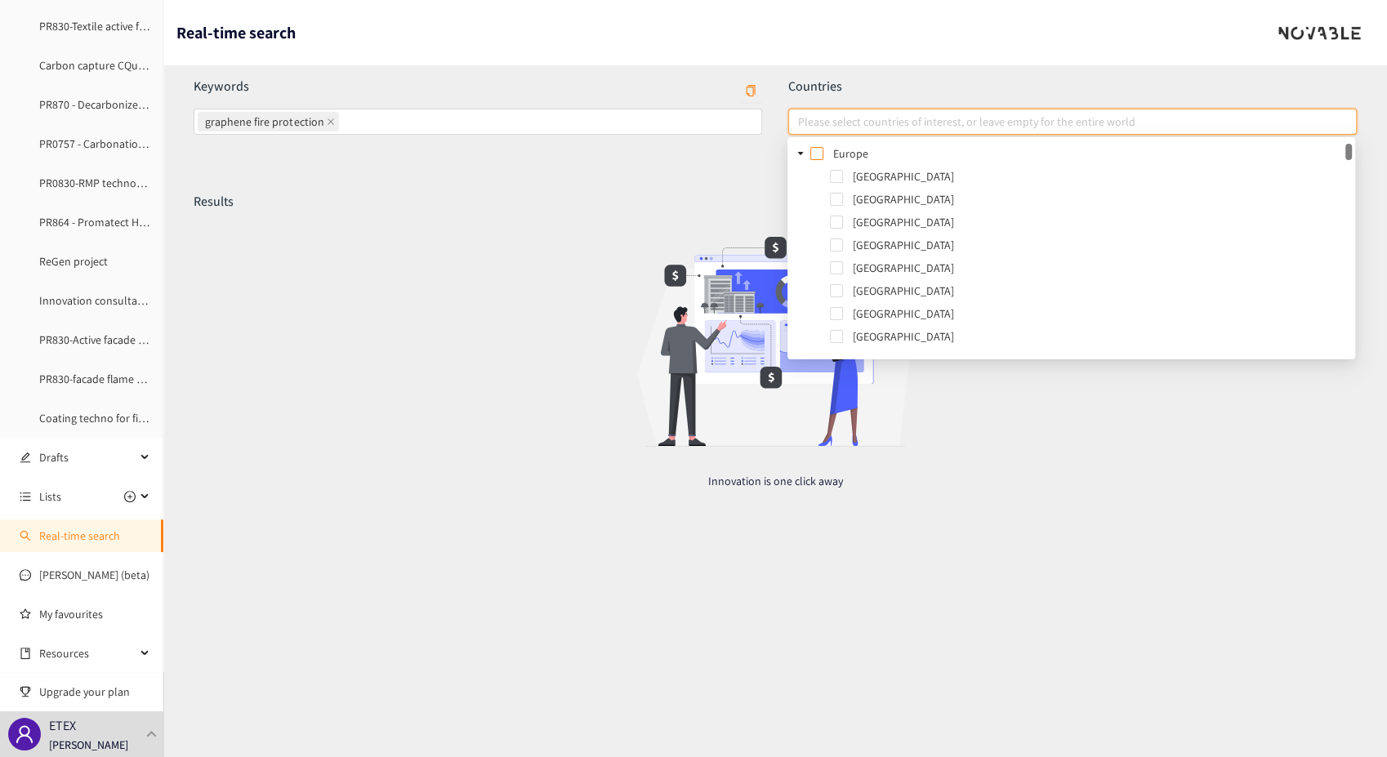
click at [821, 154] on span at bounding box center [816, 153] width 13 height 13
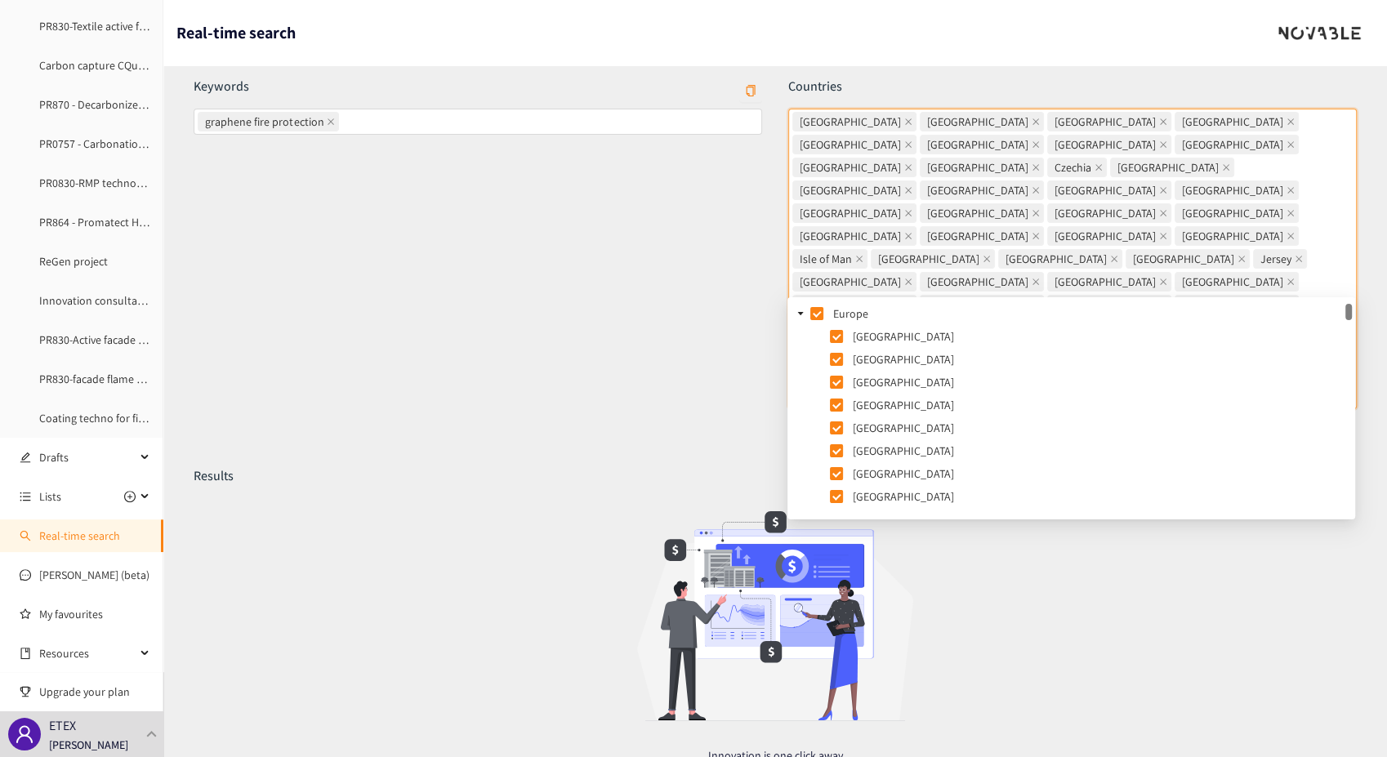
click at [698, 249] on div "Keywords graphene fire protection" at bounding box center [478, 253] width 595 height 351
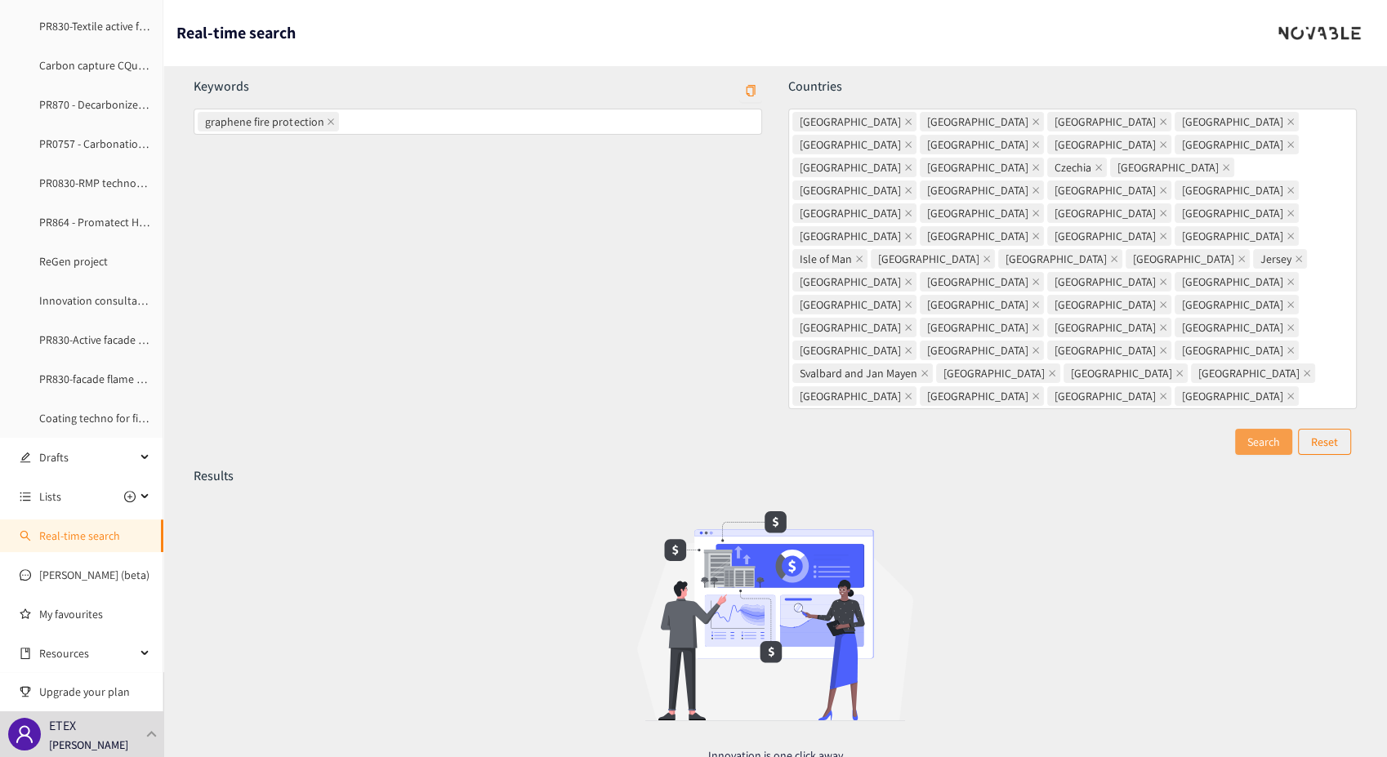
click at [1254, 429] on button "Search" at bounding box center [1263, 442] width 57 height 26
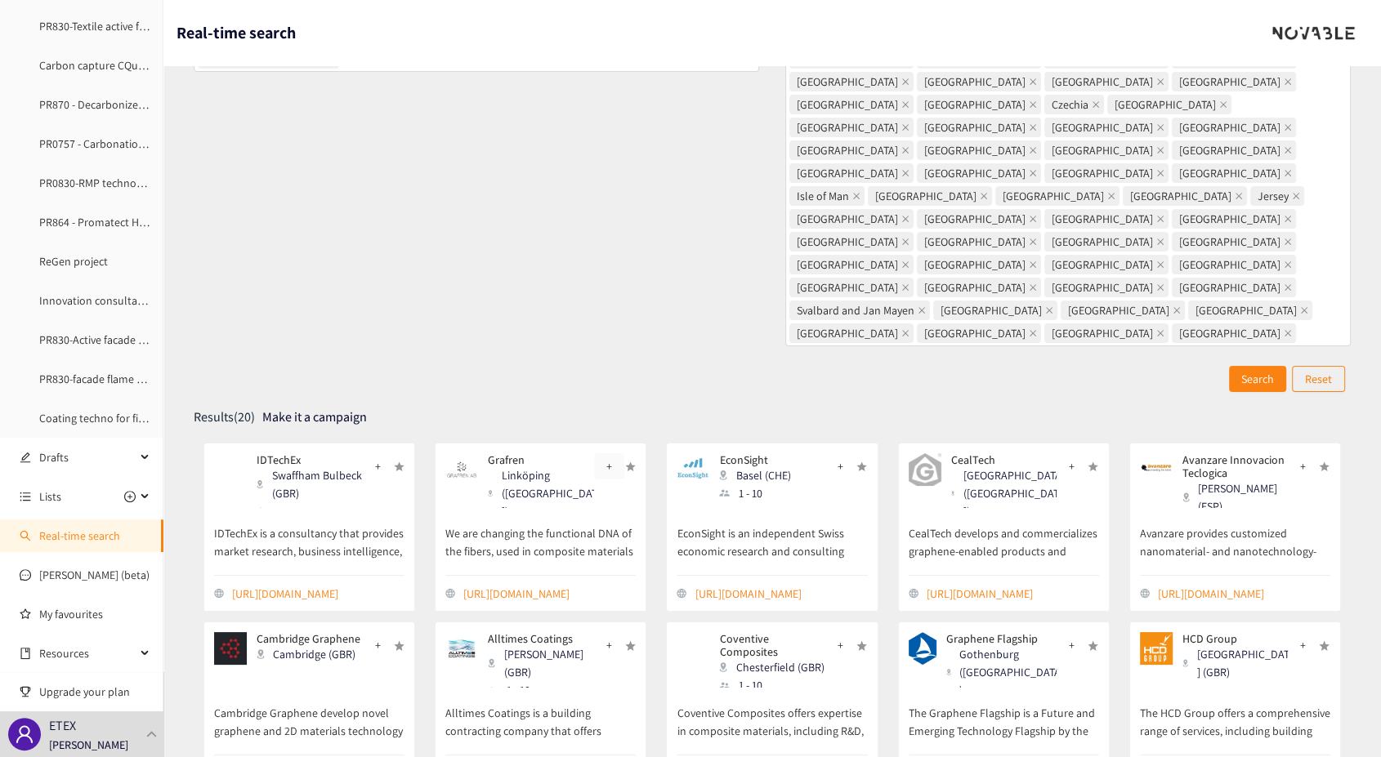
scroll to position [91, 0]
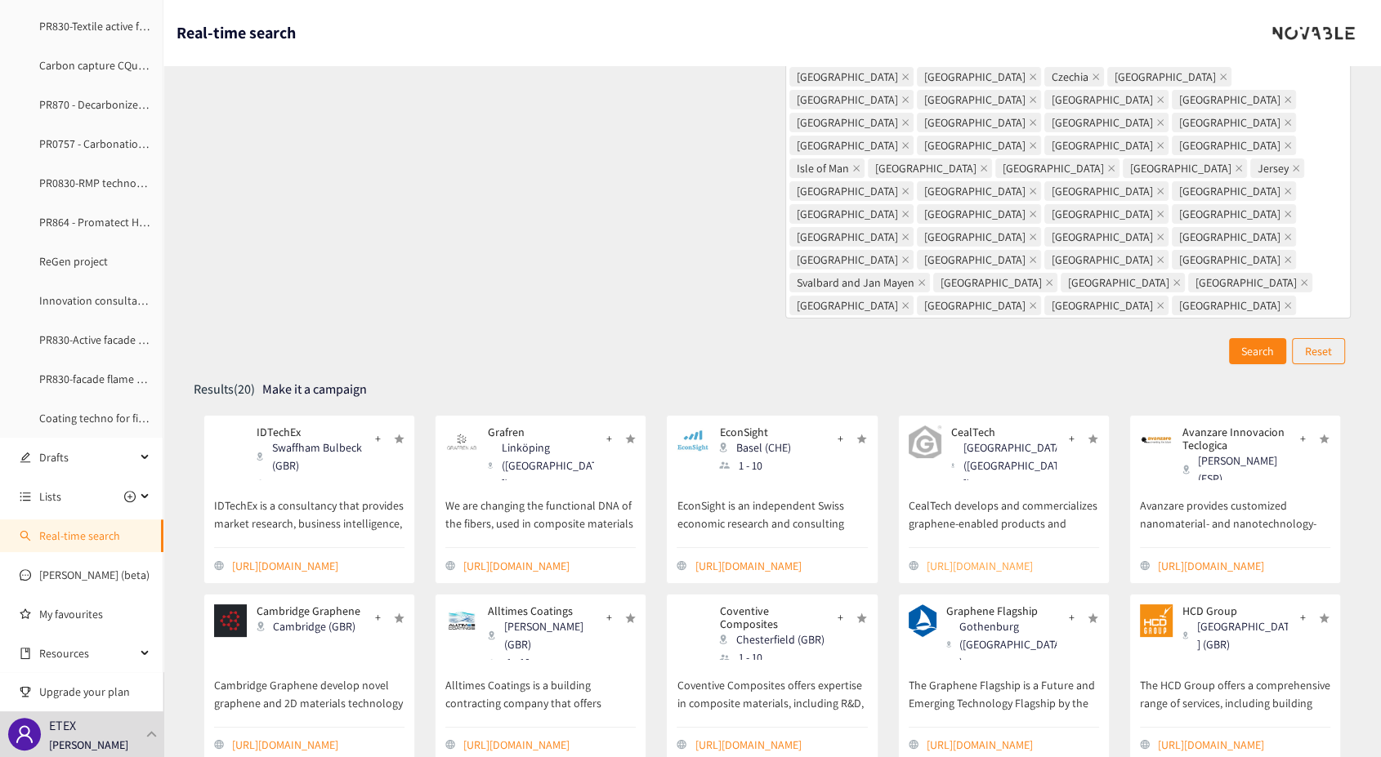
click at [980, 557] on link "[URL][DOMAIN_NAME]" at bounding box center [1012, 566] width 172 height 18
click at [1212, 557] on link "[URL][DOMAIN_NAME]" at bounding box center [1244, 566] width 172 height 18
